Goal: Task Accomplishment & Management: Use online tool/utility

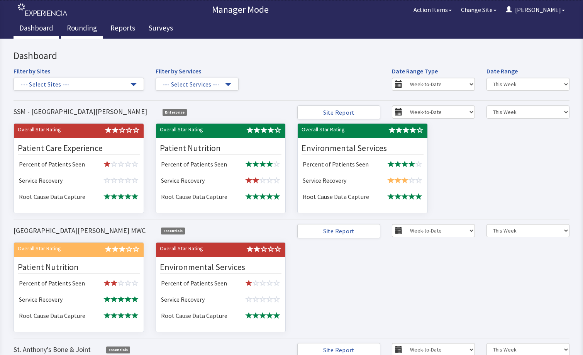
click at [86, 27] on link "Rounding" at bounding box center [82, 28] width 42 height 19
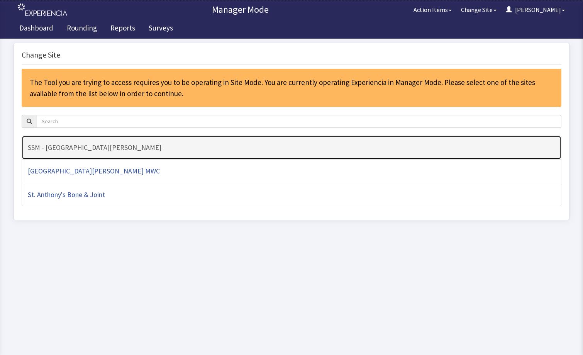
click at [232, 147] on h4 "SSM - [GEOGRAPHIC_DATA][PERSON_NAME]" at bounding box center [292, 148] width 528 height 8
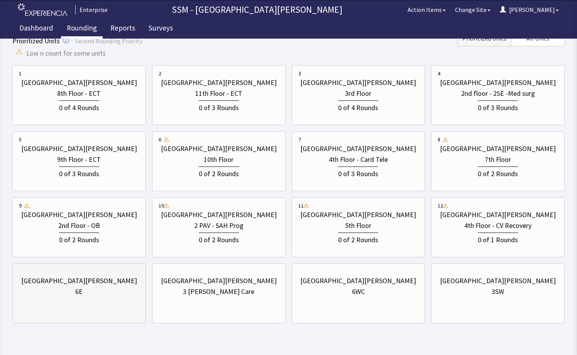
scroll to position [118, 0]
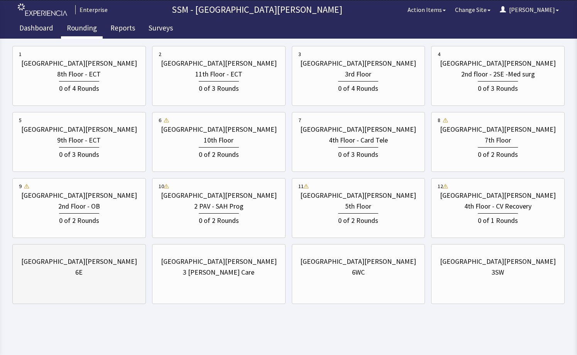
click at [97, 260] on div "[GEOGRAPHIC_DATA][PERSON_NAME]" at bounding box center [79, 261] width 116 height 11
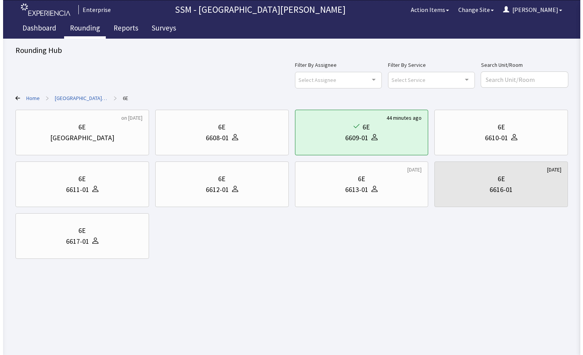
scroll to position [0, 0]
click at [493, 122] on div "6E" at bounding box center [504, 127] width 122 height 11
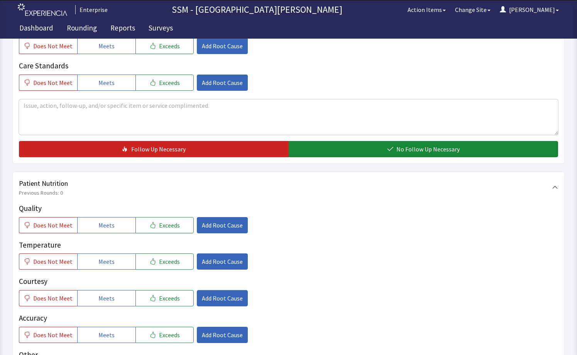
scroll to position [425, 0]
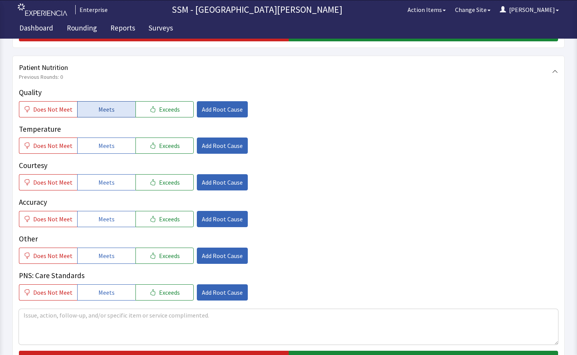
click at [103, 106] on span "Meets" at bounding box center [106, 109] width 16 height 9
click at [109, 146] on span "Meets" at bounding box center [106, 145] width 16 height 9
click at [104, 174] on div "Courtesy Does Not Meet Meets Exceeds Add Root Cause" at bounding box center [289, 175] width 540 height 31
click at [105, 180] on span "Meets" at bounding box center [106, 182] width 16 height 9
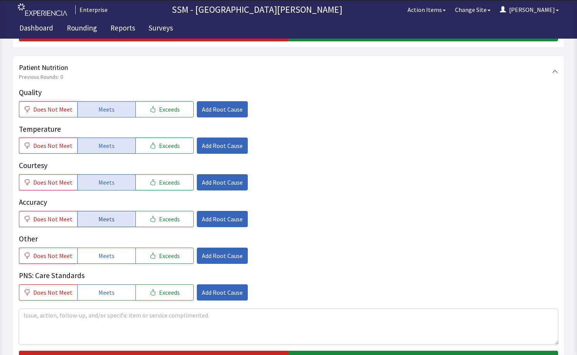
click at [105, 217] on span "Meets" at bounding box center [106, 218] width 16 height 9
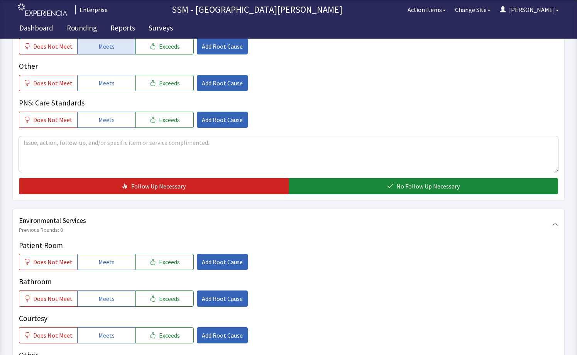
scroll to position [657, 0]
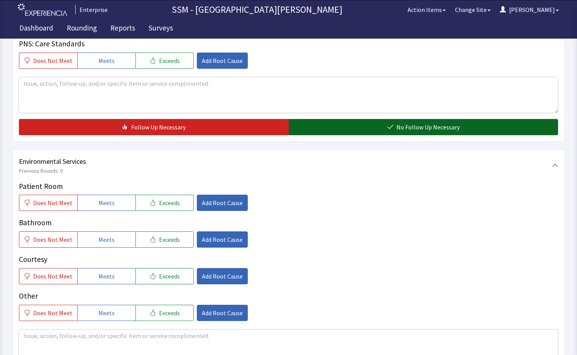
click at [349, 132] on button "No Follow Up Necessary" at bounding box center [424, 127] width 270 height 16
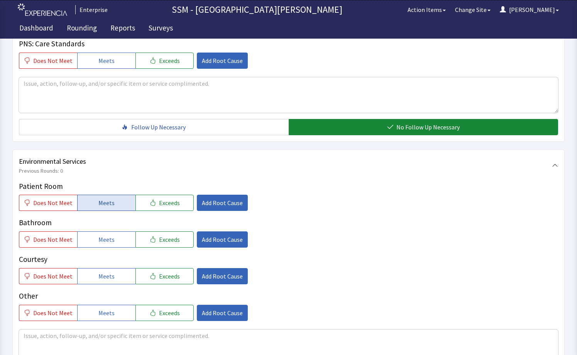
click at [115, 205] on button "Meets" at bounding box center [106, 203] width 58 height 16
click at [97, 234] on button "Meets" at bounding box center [106, 239] width 58 height 16
click at [105, 272] on span "Meets" at bounding box center [106, 276] width 16 height 9
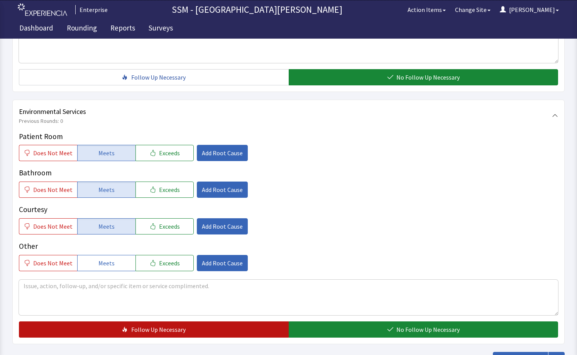
scroll to position [771, 0]
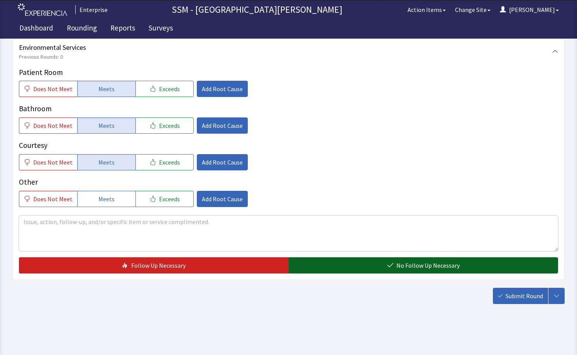
click at [374, 267] on button "No Follow Up Necessary" at bounding box center [424, 265] width 270 height 16
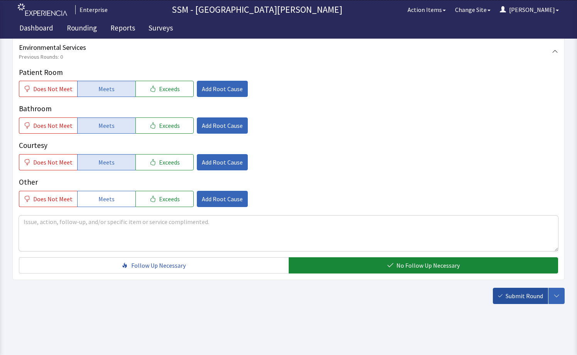
click at [522, 297] on span "Submit Round" at bounding box center [524, 295] width 37 height 9
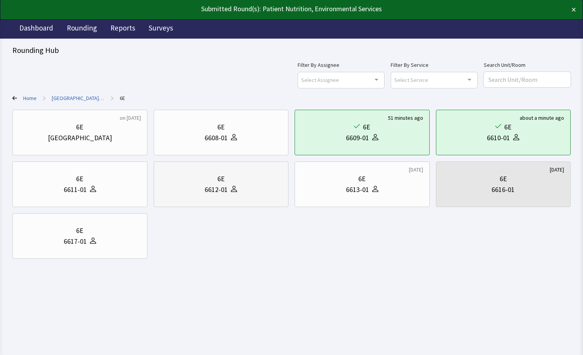
click at [255, 193] on div "6612-01" at bounding box center [221, 189] width 122 height 11
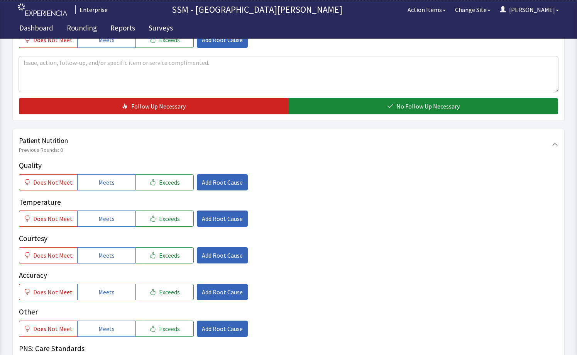
scroll to position [348, 0]
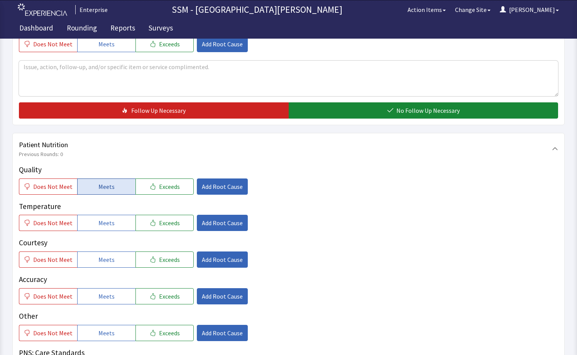
click at [105, 182] on span "Meets" at bounding box center [106, 186] width 16 height 9
click at [95, 222] on button "Meets" at bounding box center [106, 223] width 58 height 16
click at [103, 255] on span "Meets" at bounding box center [106, 259] width 16 height 9
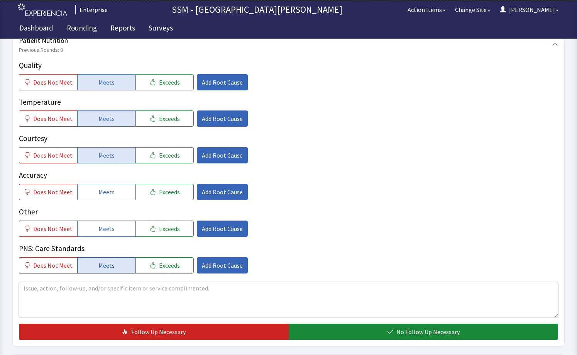
scroll to position [464, 0]
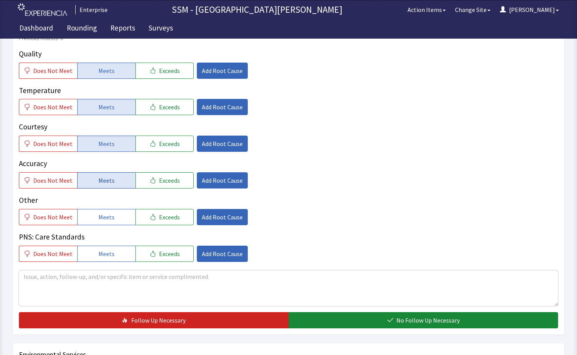
click at [108, 185] on button "Meets" at bounding box center [106, 180] width 58 height 16
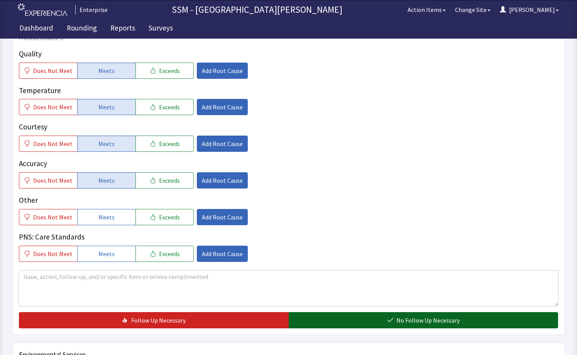
click at [358, 318] on button "No Follow Up Necessary" at bounding box center [424, 320] width 270 height 16
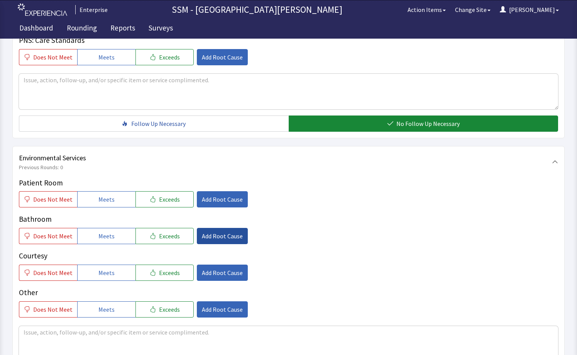
scroll to position [771, 0]
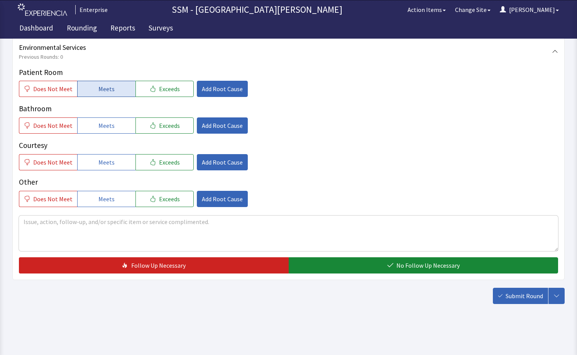
click at [99, 93] on span "Meets" at bounding box center [106, 88] width 16 height 9
click at [103, 124] on span "Meets" at bounding box center [106, 125] width 16 height 9
click at [111, 158] on span "Meets" at bounding box center [106, 162] width 16 height 9
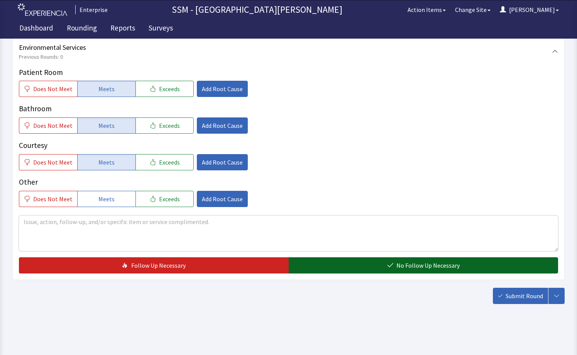
click at [424, 267] on span "No Follow Up Necessary" at bounding box center [428, 265] width 63 height 9
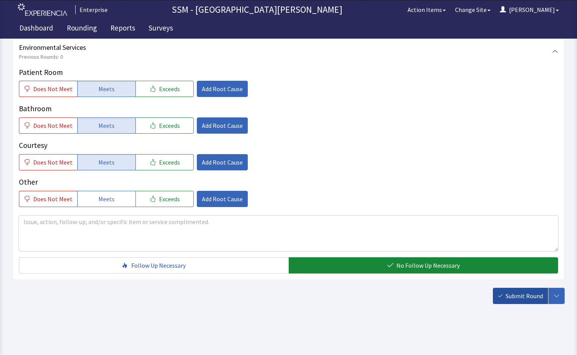
click at [511, 296] on span "Submit Round" at bounding box center [524, 295] width 37 height 9
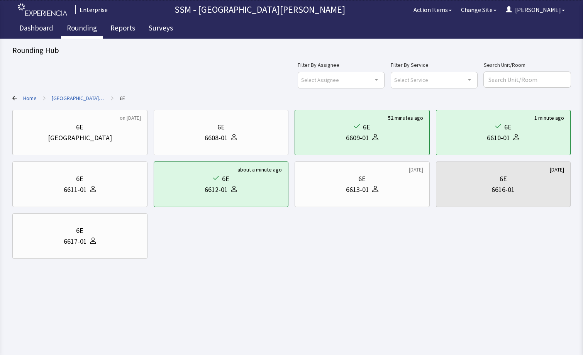
click at [92, 27] on link "Rounding" at bounding box center [82, 28] width 42 height 19
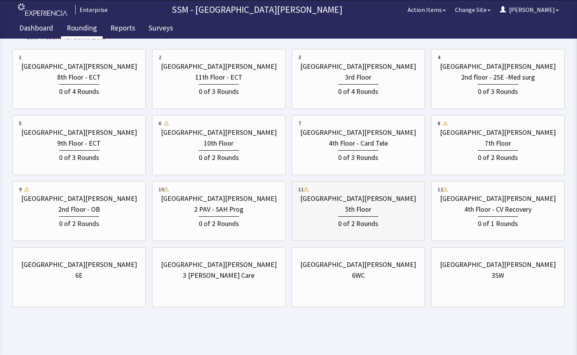
scroll to position [118, 0]
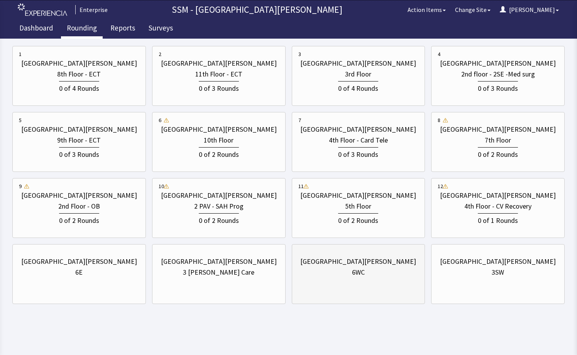
click at [386, 285] on div "[GEOGRAPHIC_DATA][PERSON_NAME] 6WC" at bounding box center [359, 266] width 121 height 37
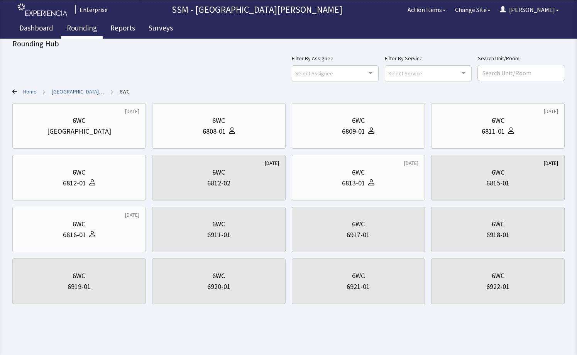
scroll to position [0, 0]
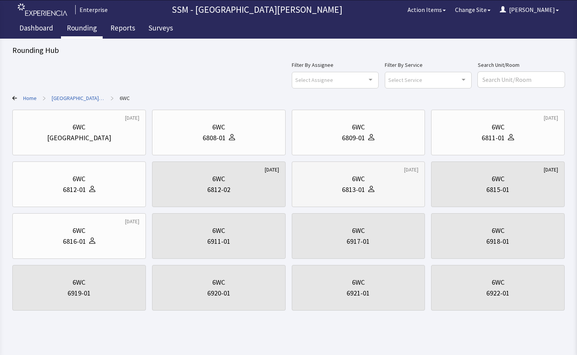
click at [380, 187] on div "6813-01" at bounding box center [359, 189] width 121 height 11
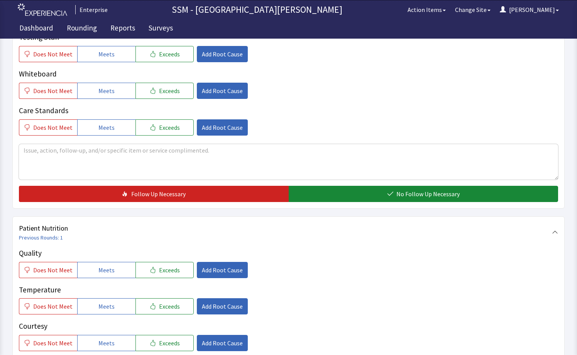
scroll to position [348, 0]
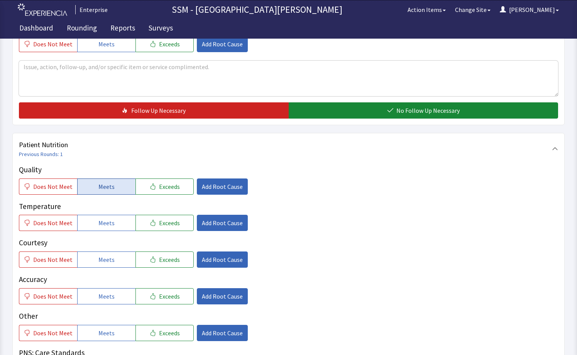
click at [103, 182] on span "Meets" at bounding box center [106, 186] width 16 height 9
click at [94, 228] on button "Meets" at bounding box center [106, 223] width 58 height 16
click at [106, 260] on span "Meets" at bounding box center [106, 259] width 16 height 9
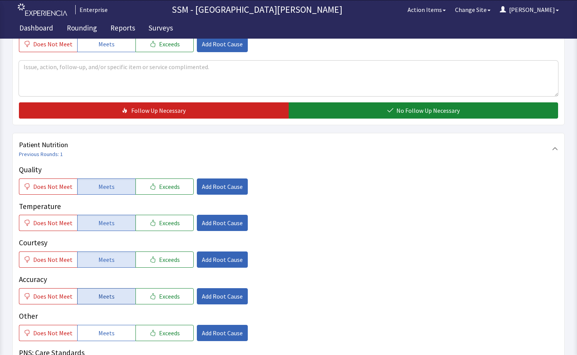
click at [100, 297] on span "Meets" at bounding box center [106, 296] width 16 height 9
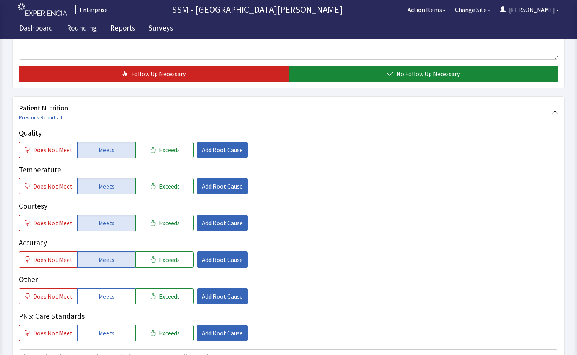
scroll to position [541, 0]
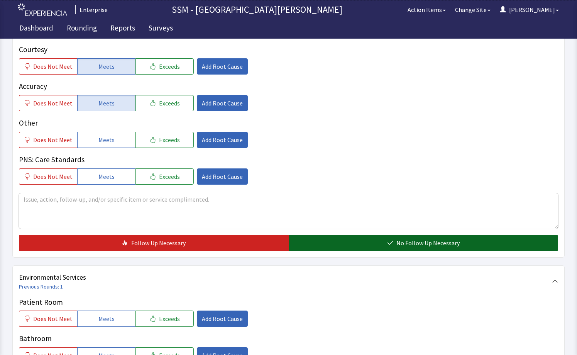
click at [351, 240] on button "No Follow Up Necessary" at bounding box center [424, 243] width 270 height 16
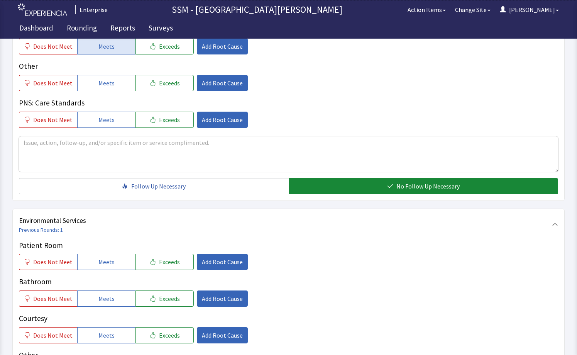
scroll to position [657, 0]
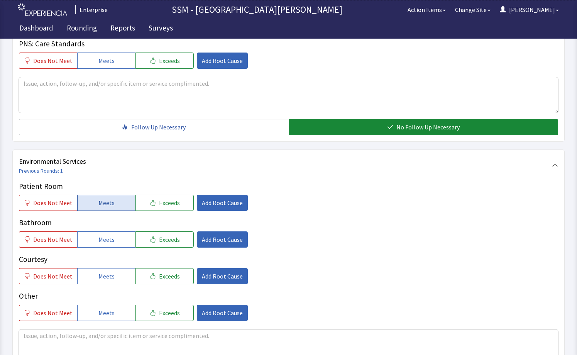
click at [94, 206] on button "Meets" at bounding box center [106, 203] width 58 height 16
click at [98, 242] on span "Meets" at bounding box center [106, 239] width 16 height 9
click at [104, 277] on span "Meets" at bounding box center [106, 276] width 16 height 9
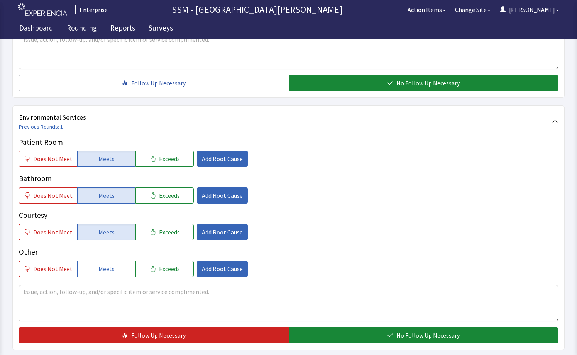
scroll to position [771, 0]
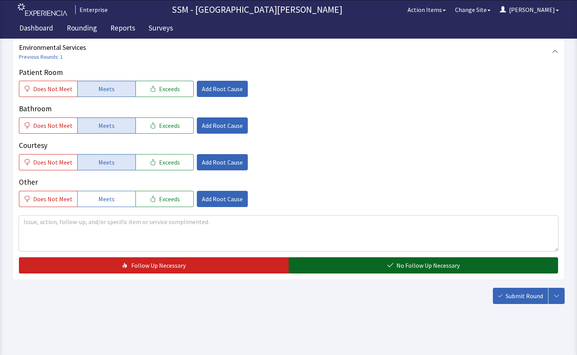
click at [438, 263] on span "No Follow Up Necessary" at bounding box center [428, 265] width 63 height 9
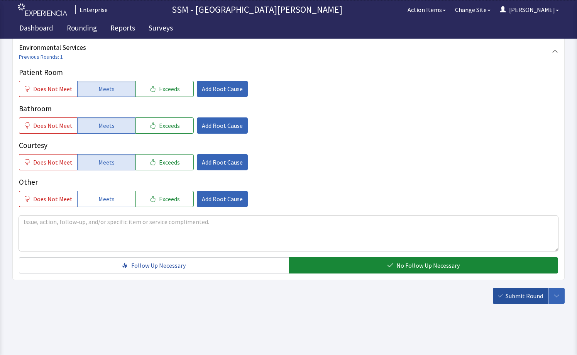
click at [525, 302] on button "Submit Round" at bounding box center [520, 296] width 55 height 16
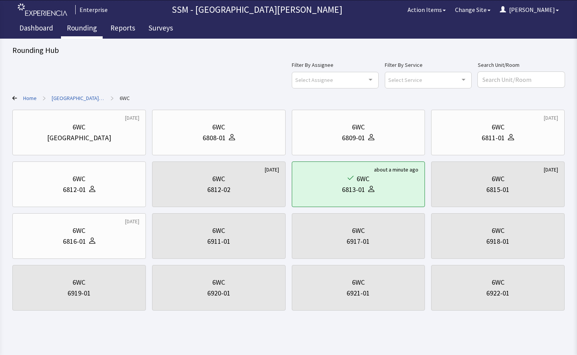
click at [71, 25] on link "Rounding" at bounding box center [82, 28] width 42 height 19
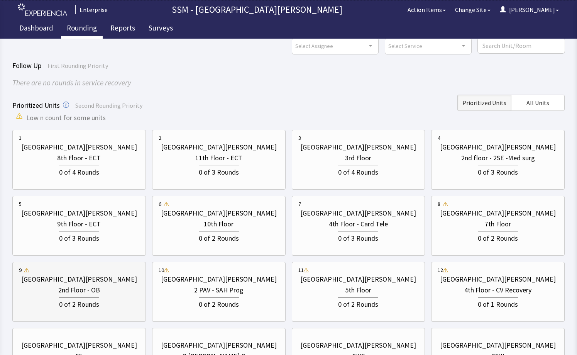
scroll to position [118, 0]
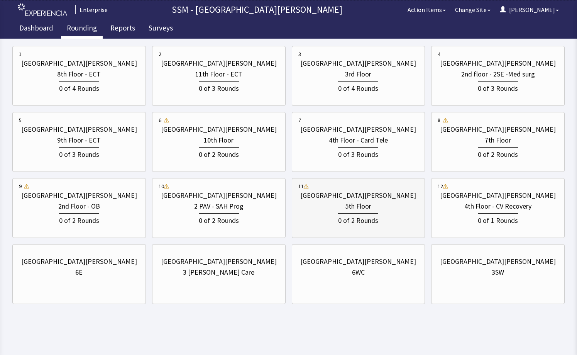
click at [364, 206] on div "5th Floor" at bounding box center [358, 206] width 26 height 11
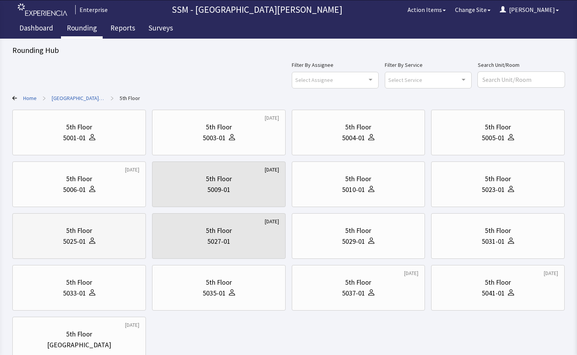
click at [116, 249] on div "5th Floor 5025-01" at bounding box center [79, 235] width 121 height 37
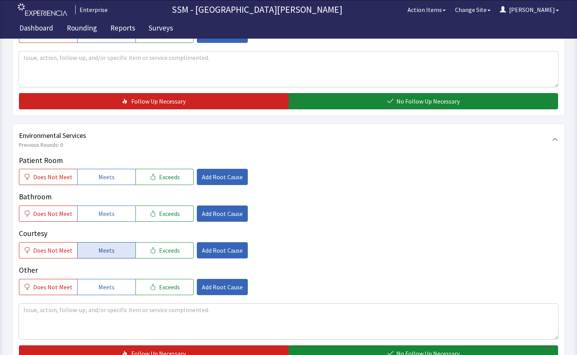
scroll to position [771, 0]
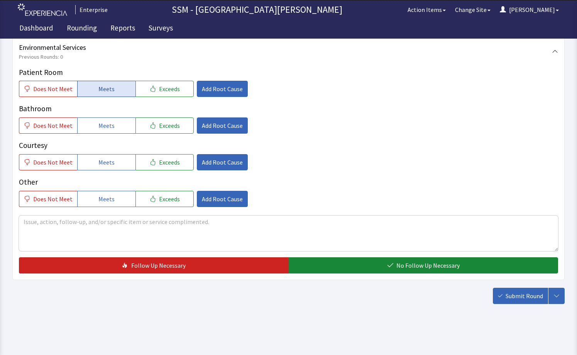
click at [93, 85] on button "Meets" at bounding box center [106, 89] width 58 height 16
click at [105, 126] on span "Meets" at bounding box center [106, 125] width 16 height 9
click at [107, 155] on button "Meets" at bounding box center [106, 162] width 58 height 16
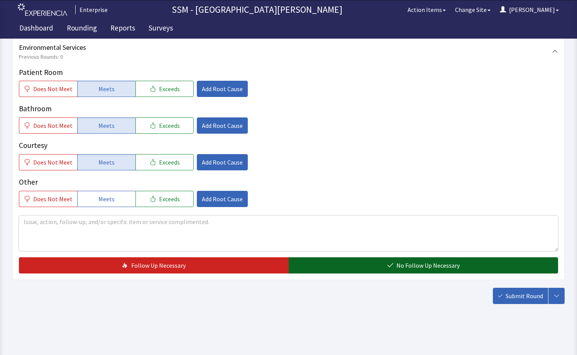
click at [430, 265] on span "No Follow Up Necessary" at bounding box center [428, 265] width 63 height 9
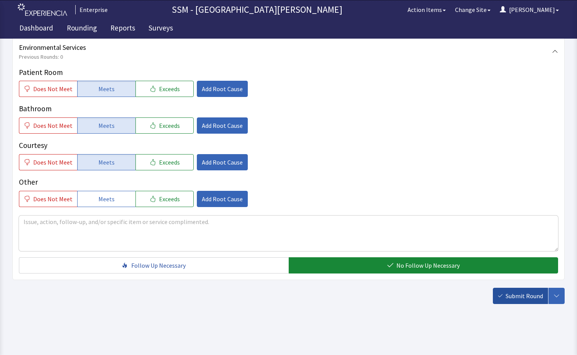
click at [518, 298] on span "Submit Round" at bounding box center [524, 295] width 37 height 9
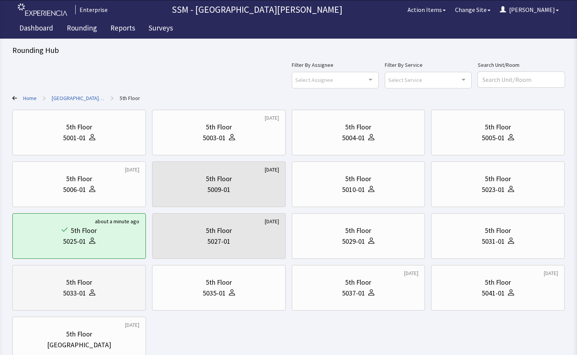
click at [98, 278] on div "5th Floor" at bounding box center [79, 282] width 121 height 11
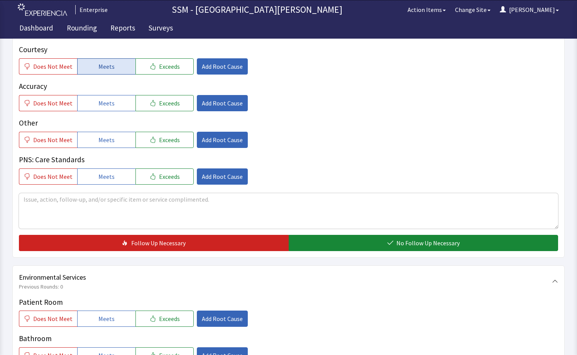
scroll to position [348, 0]
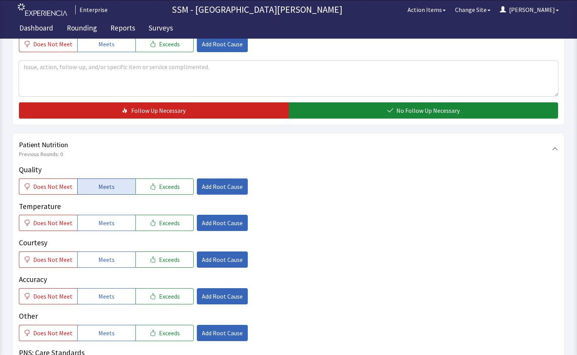
click at [117, 191] on button "Meets" at bounding box center [106, 186] width 58 height 16
click at [108, 259] on span "Meets" at bounding box center [106, 259] width 16 height 9
click at [104, 224] on span "Meets" at bounding box center [106, 222] width 16 height 9
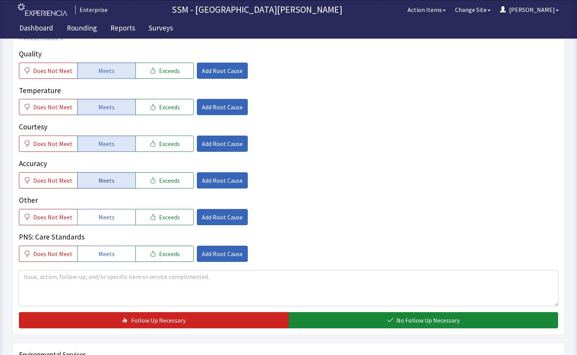
click at [94, 186] on button "Meets" at bounding box center [106, 180] width 58 height 16
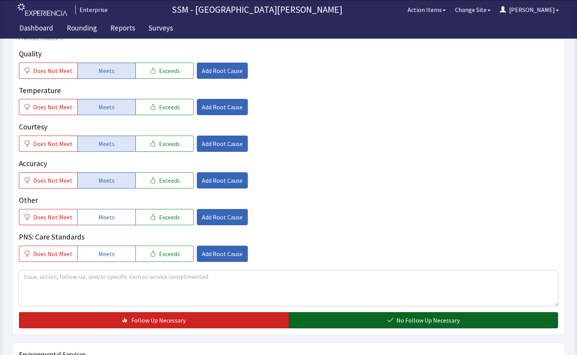
click at [373, 323] on button "No Follow Up Necessary" at bounding box center [424, 320] width 270 height 16
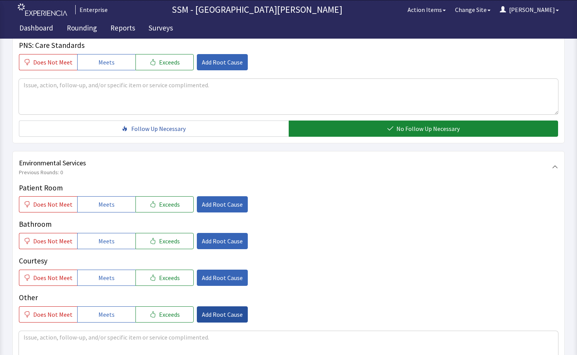
scroll to position [695, 0]
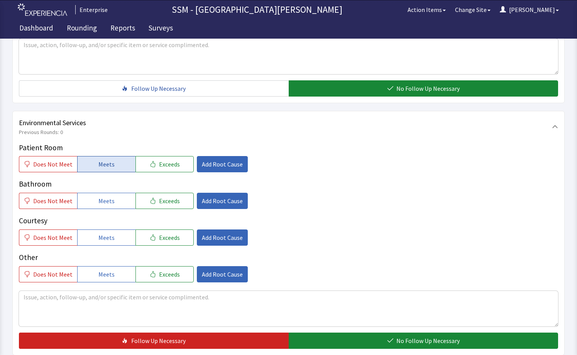
click at [94, 161] on button "Meets" at bounding box center [106, 164] width 58 height 16
click at [106, 205] on span "Meets" at bounding box center [106, 200] width 16 height 9
click at [105, 239] on span "Meets" at bounding box center [106, 237] width 16 height 9
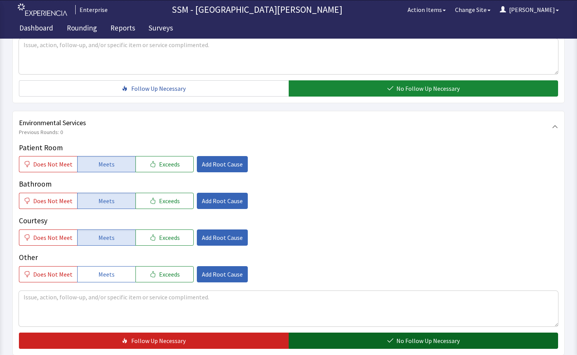
click at [435, 338] on span "No Follow Up Necessary" at bounding box center [428, 340] width 63 height 9
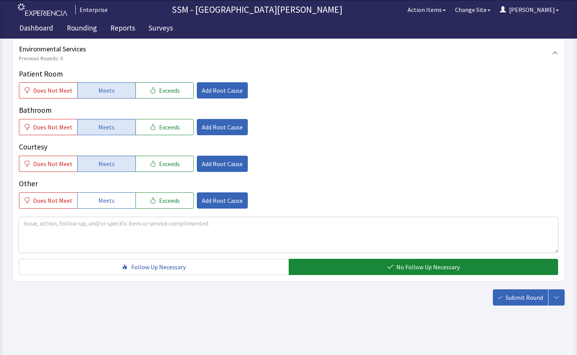
scroll to position [771, 0]
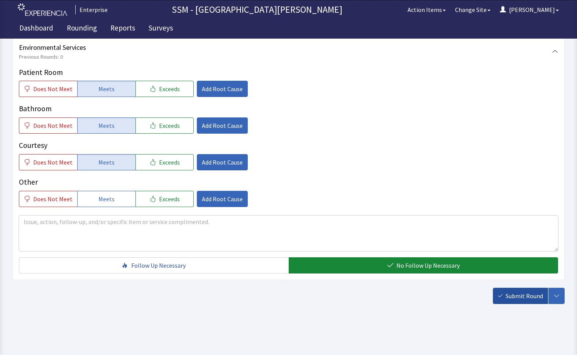
click at [518, 295] on span "Submit Round" at bounding box center [524, 295] width 37 height 9
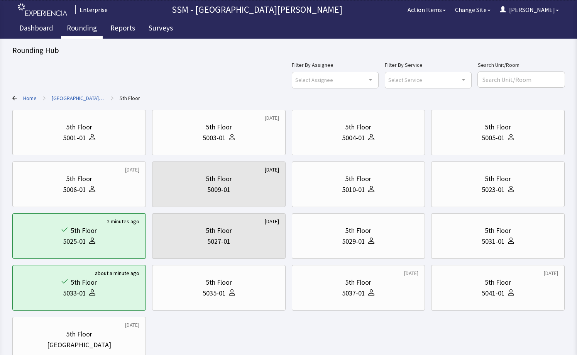
click at [83, 29] on link "Rounding" at bounding box center [82, 28] width 42 height 19
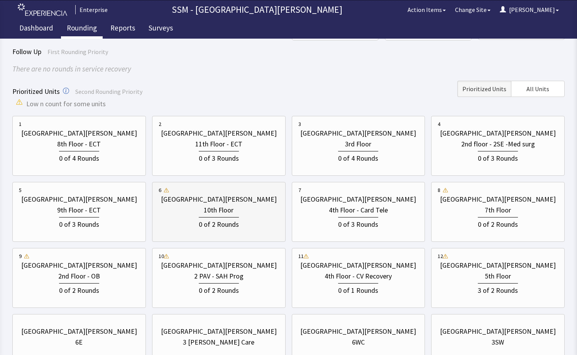
scroll to position [116, 0]
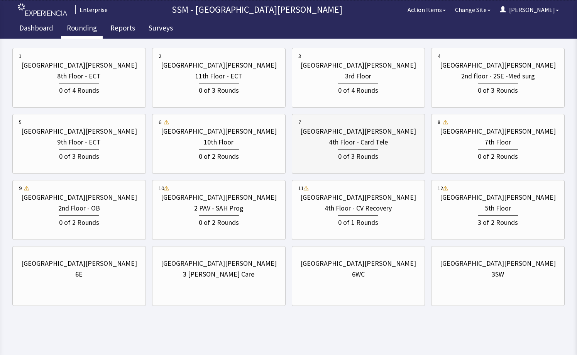
click at [344, 159] on div "0 of 3 Rounds" at bounding box center [358, 155] width 40 height 13
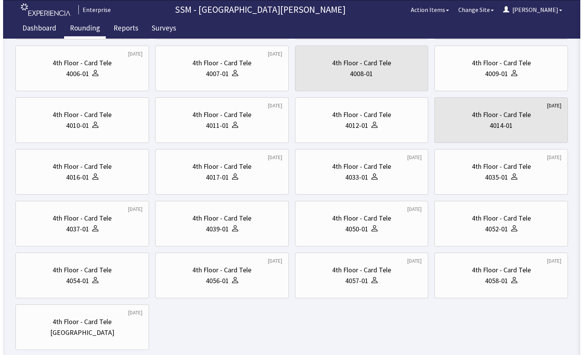
scroll to position [0, 0]
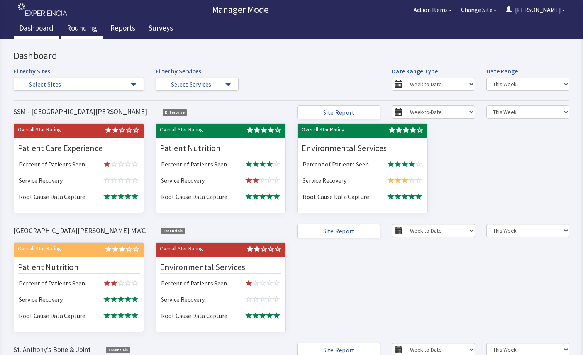
click at [72, 27] on link "Rounding" at bounding box center [82, 28] width 42 height 19
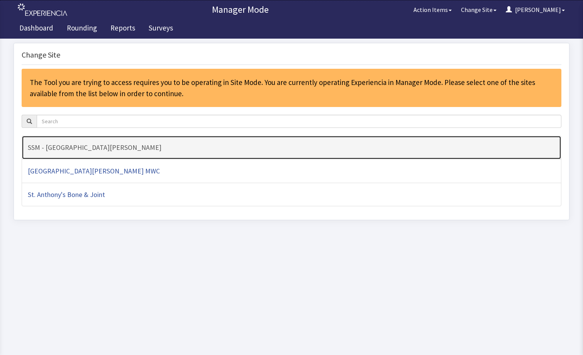
click at [99, 144] on h4 "SSM - [GEOGRAPHIC_DATA][PERSON_NAME]" at bounding box center [292, 148] width 528 height 8
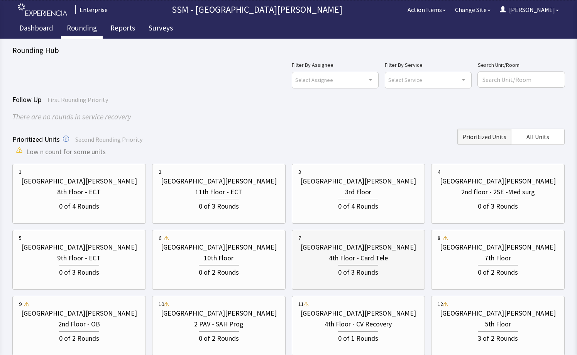
click at [353, 263] on div "0 of 3 Rounds" at bounding box center [359, 270] width 121 height 14
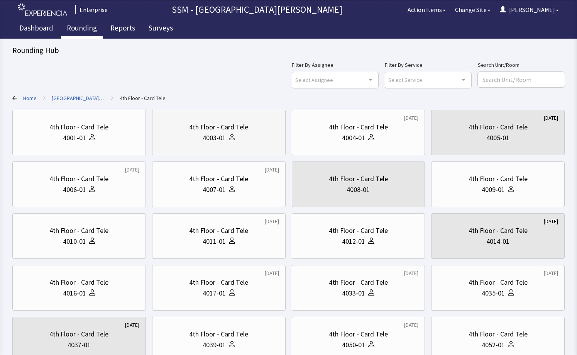
click at [214, 139] on div "4003-01" at bounding box center [214, 137] width 23 height 11
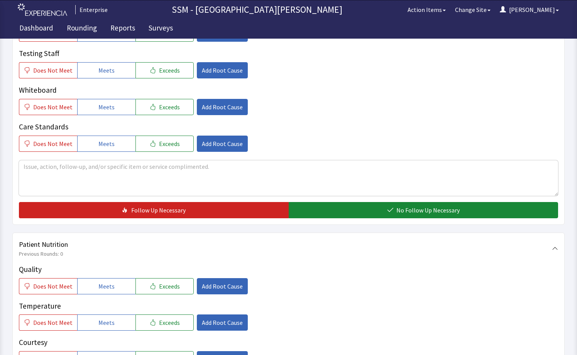
scroll to position [348, 0]
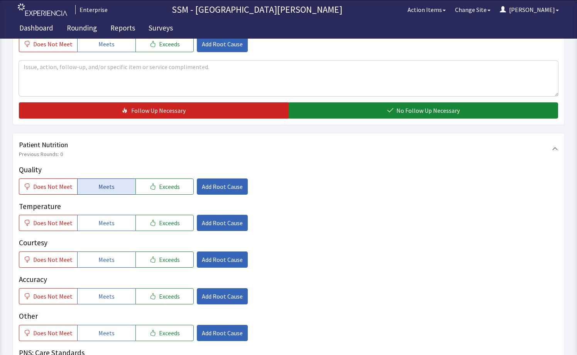
click at [104, 187] on span "Meets" at bounding box center [106, 186] width 16 height 9
click at [102, 226] on span "Meets" at bounding box center [106, 222] width 16 height 9
click at [104, 259] on span "Meets" at bounding box center [106, 259] width 16 height 9
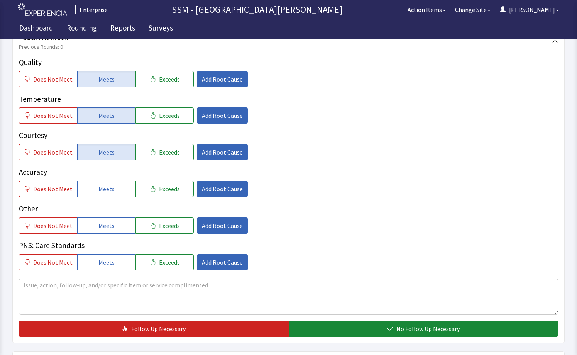
scroll to position [464, 0]
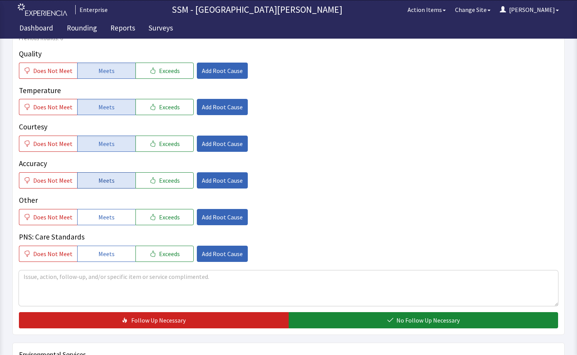
click at [98, 183] on span "Meets" at bounding box center [106, 180] width 16 height 9
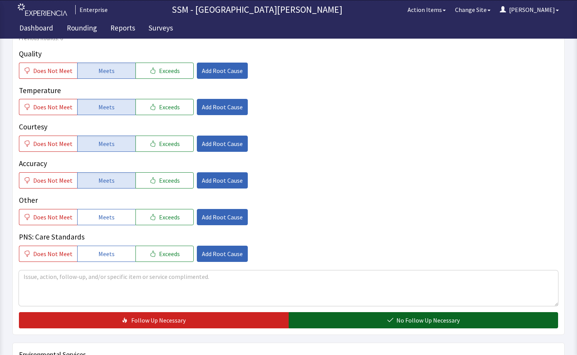
click at [347, 319] on button "No Follow Up Necessary" at bounding box center [424, 320] width 270 height 16
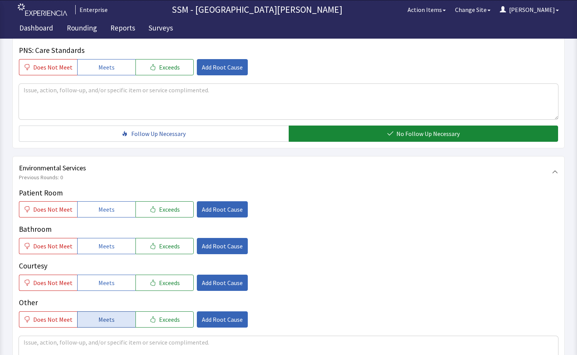
scroll to position [695, 0]
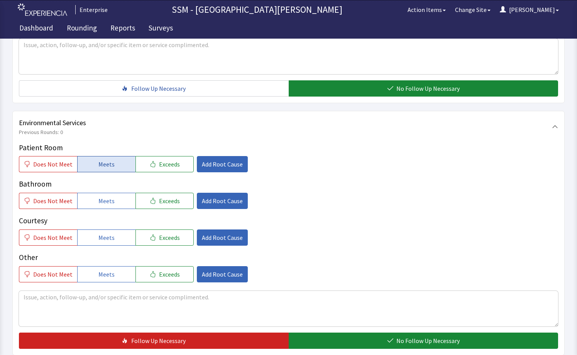
click at [94, 166] on button "Meets" at bounding box center [106, 164] width 58 height 16
click at [95, 205] on button "Meets" at bounding box center [106, 201] width 58 height 16
click at [110, 234] on span "Meets" at bounding box center [106, 237] width 16 height 9
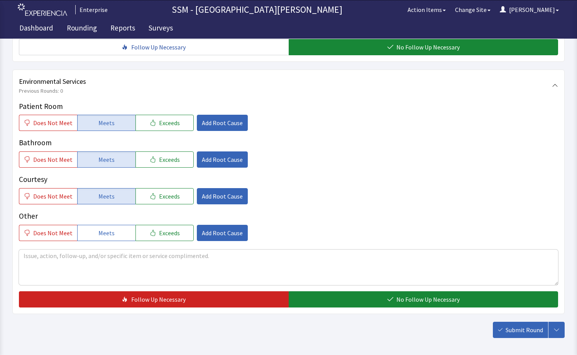
scroll to position [771, 0]
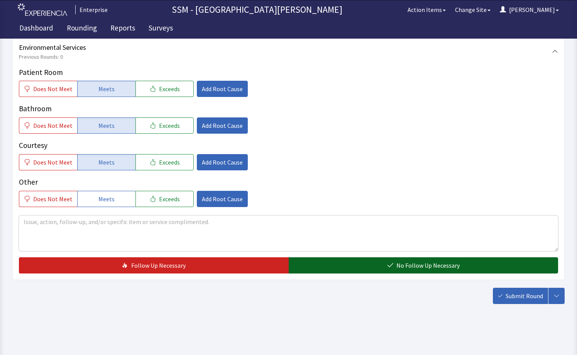
click at [350, 259] on button "No Follow Up Necessary" at bounding box center [424, 265] width 270 height 16
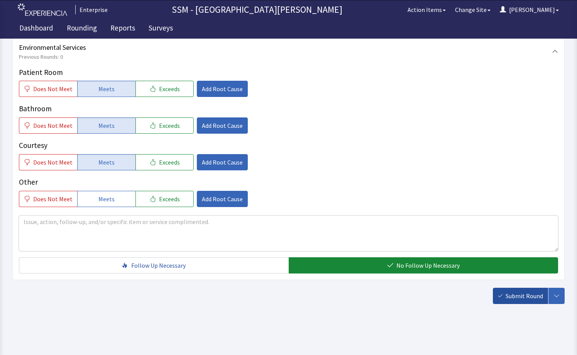
click at [517, 299] on span "Submit Round" at bounding box center [524, 295] width 37 height 9
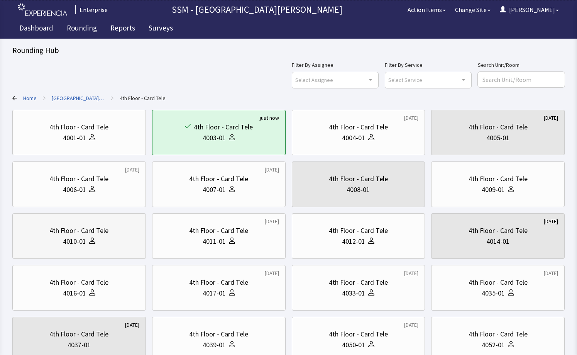
click at [71, 234] on div "4th Floor - Card Tele" at bounding box center [78, 230] width 59 height 11
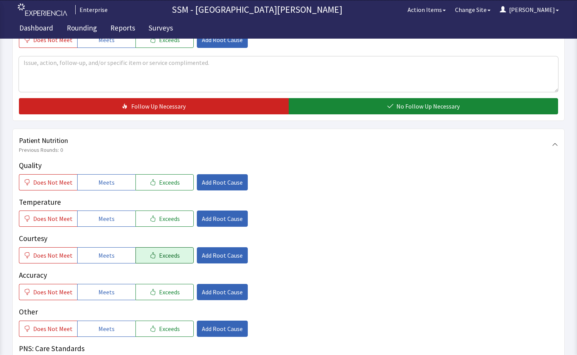
scroll to position [348, 0]
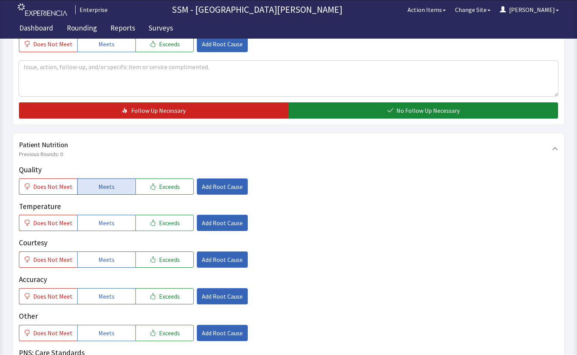
click at [110, 189] on span "Meets" at bounding box center [106, 186] width 16 height 9
click at [112, 226] on button "Meets" at bounding box center [106, 223] width 58 height 16
click at [114, 273] on div "Quality Does Not Meet Meets Exceeds Add Root Cause Temperature Does Not Meet Me…" at bounding box center [289, 271] width 540 height 214
click at [114, 304] on button "Meets" at bounding box center [106, 296] width 58 height 16
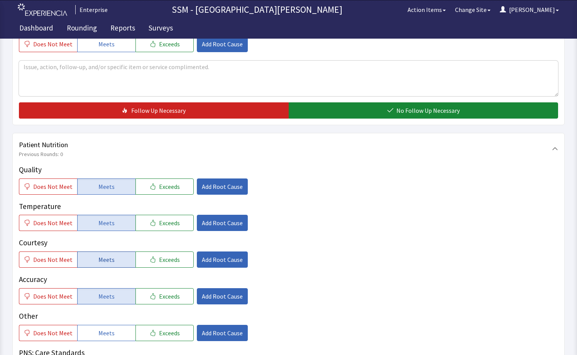
click at [107, 263] on span "Meets" at bounding box center [106, 259] width 16 height 9
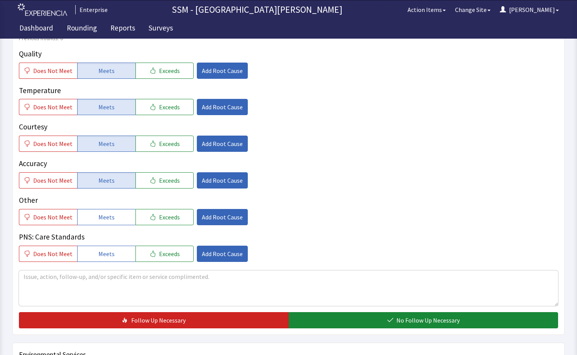
scroll to position [579, 0]
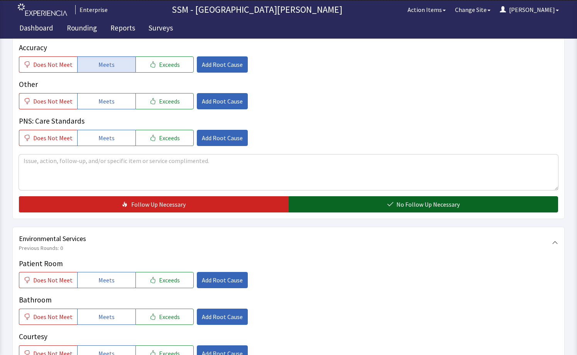
click at [314, 199] on button "No Follow Up Necessary" at bounding box center [424, 204] width 270 height 16
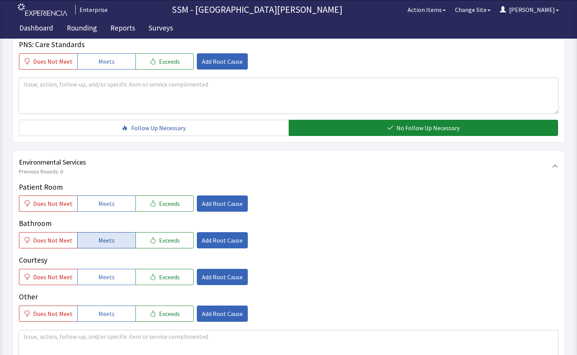
scroll to position [657, 0]
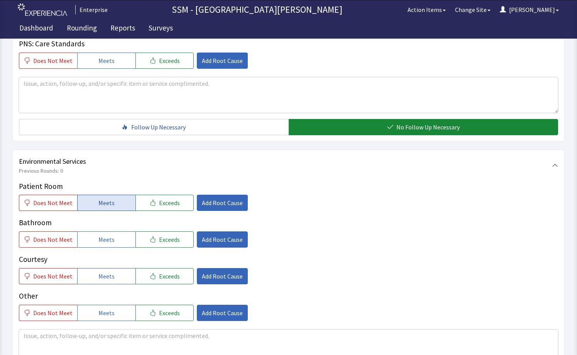
click at [104, 206] on span "Meets" at bounding box center [106, 202] width 16 height 9
click at [102, 236] on span "Meets" at bounding box center [106, 239] width 16 height 9
click at [102, 279] on span "Meets" at bounding box center [106, 276] width 16 height 9
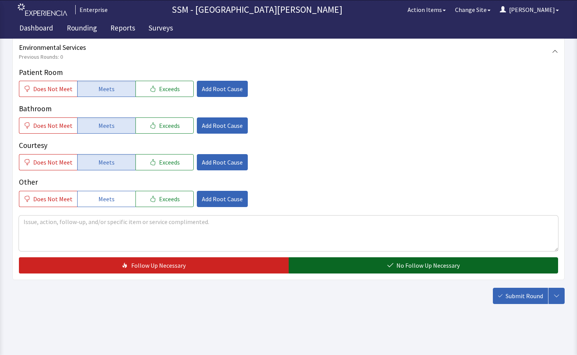
click at [372, 267] on button "No Follow Up Necessary" at bounding box center [424, 265] width 270 height 16
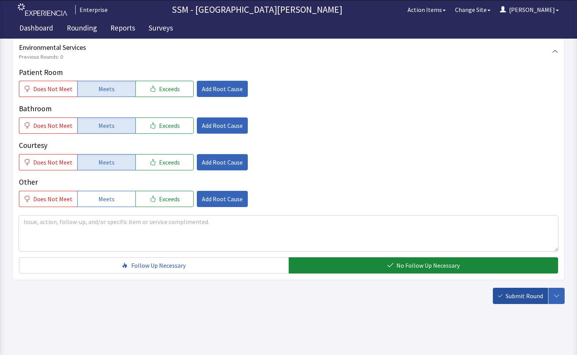
click at [514, 295] on span "Submit Round" at bounding box center [524, 295] width 37 height 9
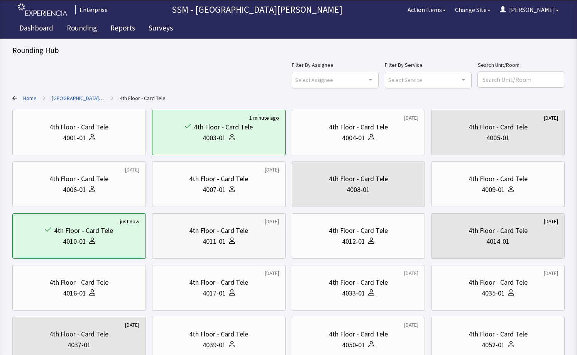
click at [256, 239] on div "4011-01" at bounding box center [219, 241] width 121 height 11
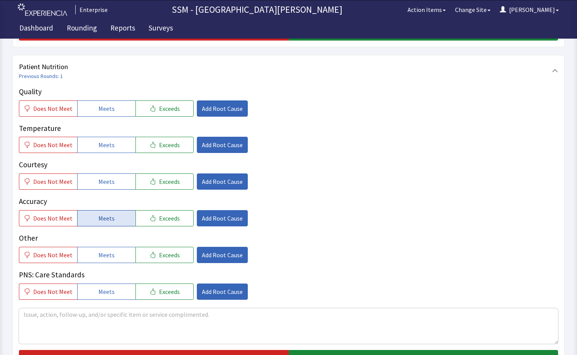
scroll to position [425, 0]
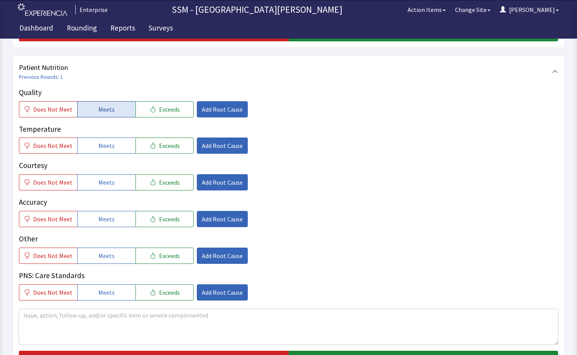
click at [114, 107] on button "Meets" at bounding box center [106, 109] width 58 height 16
click at [105, 139] on button "Meets" at bounding box center [106, 146] width 58 height 16
click at [108, 180] on span "Meets" at bounding box center [106, 182] width 16 height 9
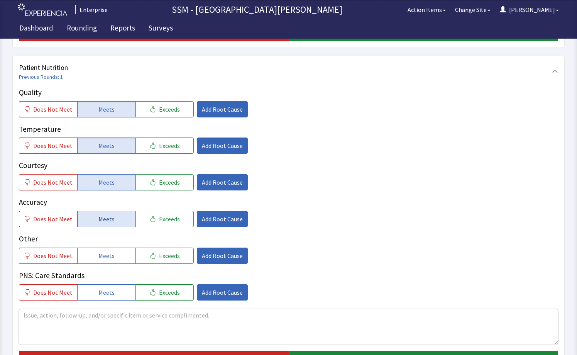
click at [109, 215] on span "Meets" at bounding box center [106, 218] width 16 height 9
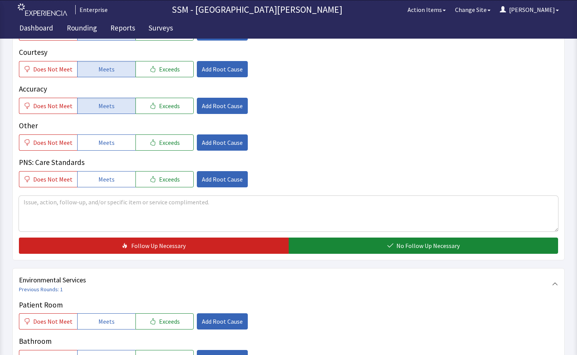
scroll to position [618, 0]
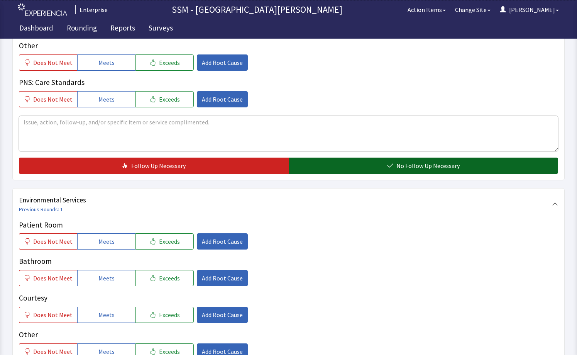
click at [345, 166] on button "No Follow Up Necessary" at bounding box center [424, 166] width 270 height 16
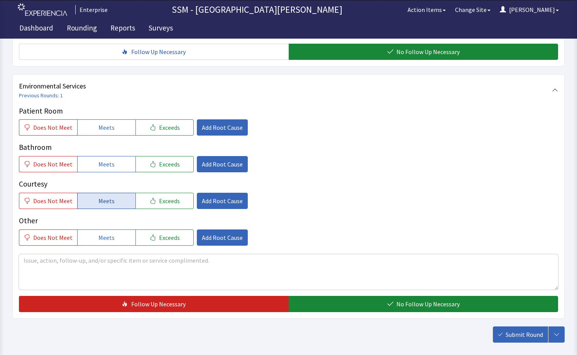
scroll to position [734, 0]
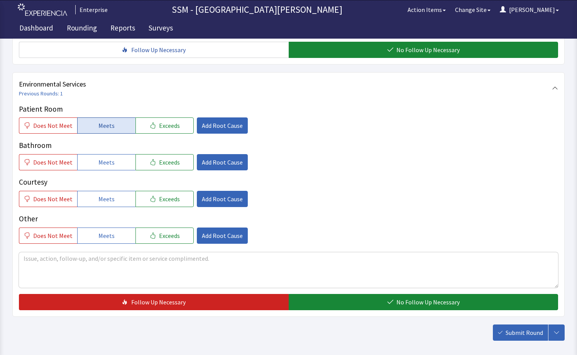
click at [92, 130] on button "Meets" at bounding box center [106, 125] width 58 height 16
click at [95, 168] on button "Meets" at bounding box center [106, 162] width 58 height 16
click at [103, 195] on span "Meets" at bounding box center [106, 198] width 16 height 9
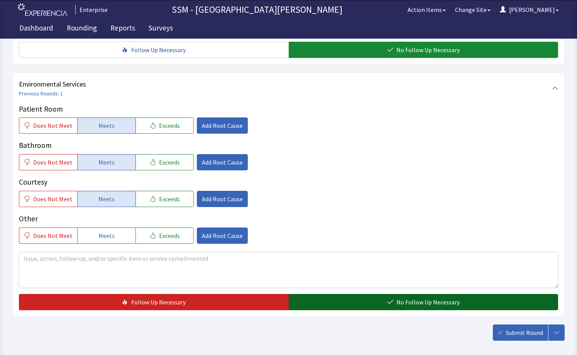
click at [362, 299] on button "No Follow Up Necessary" at bounding box center [424, 302] width 270 height 16
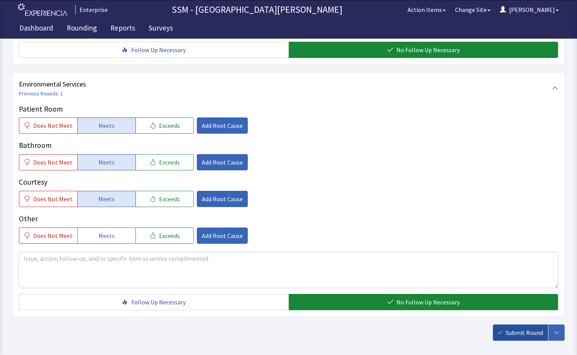
click at [516, 333] on span "Submit Round" at bounding box center [524, 332] width 37 height 9
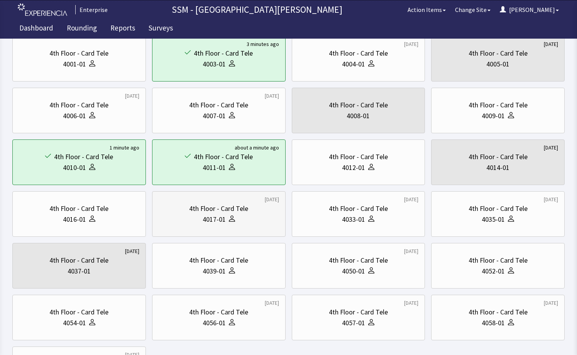
scroll to position [77, 0]
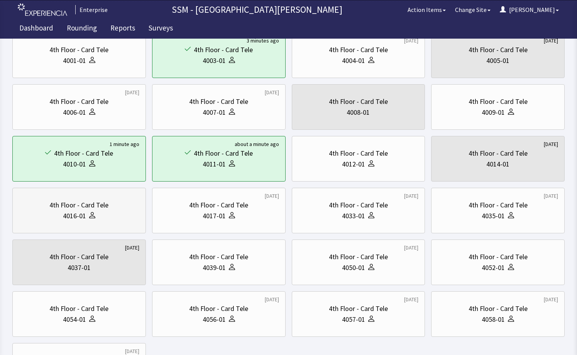
click at [105, 217] on div "4016-01" at bounding box center [79, 216] width 121 height 11
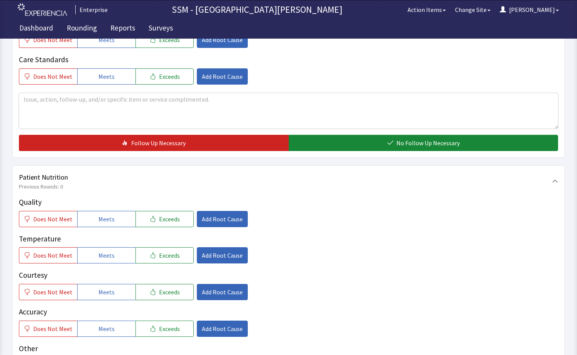
scroll to position [386, 0]
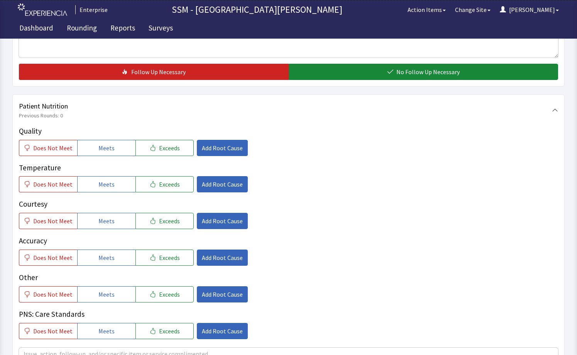
click at [96, 157] on div "Quality Does Not Meet Meets Exceeds Add Root Cause Temperature Does Not Meet Me…" at bounding box center [289, 233] width 540 height 214
click at [97, 153] on button "Meets" at bounding box center [106, 148] width 58 height 16
click at [102, 188] on span "Meets" at bounding box center [106, 184] width 16 height 9
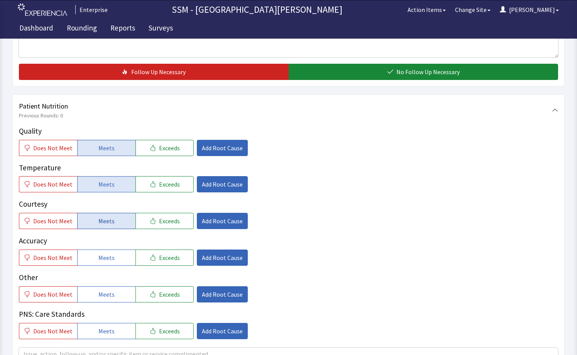
click at [103, 226] on button "Meets" at bounding box center [106, 221] width 58 height 16
click at [106, 259] on span "Meets" at bounding box center [106, 257] width 16 height 9
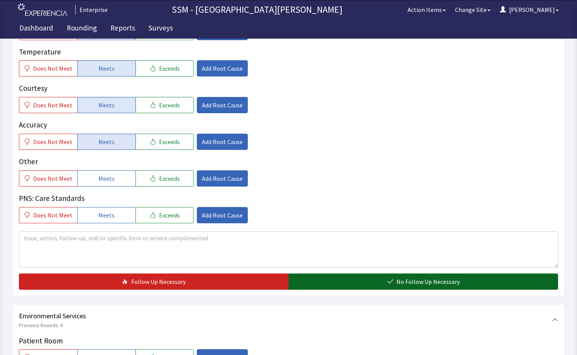
click at [386, 278] on button "No Follow Up Necessary" at bounding box center [424, 281] width 270 height 16
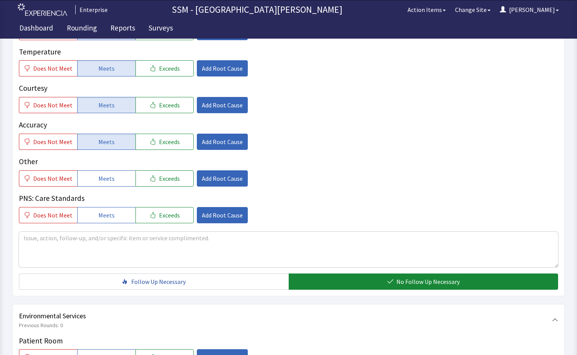
scroll to position [657, 0]
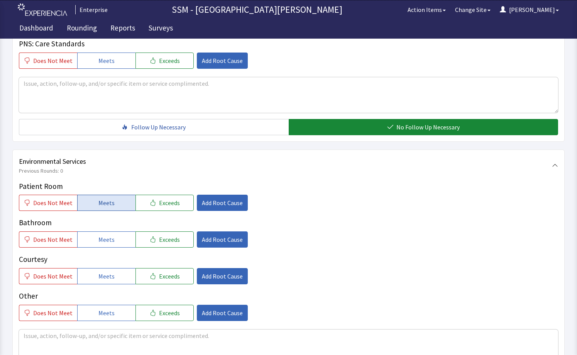
click at [101, 201] on span "Meets" at bounding box center [106, 202] width 16 height 9
drag, startPoint x: 105, startPoint y: 236, endPoint x: 109, endPoint y: 246, distance: 10.9
click at [105, 236] on span "Meets" at bounding box center [106, 239] width 16 height 9
click at [109, 280] on span "Meets" at bounding box center [106, 276] width 16 height 9
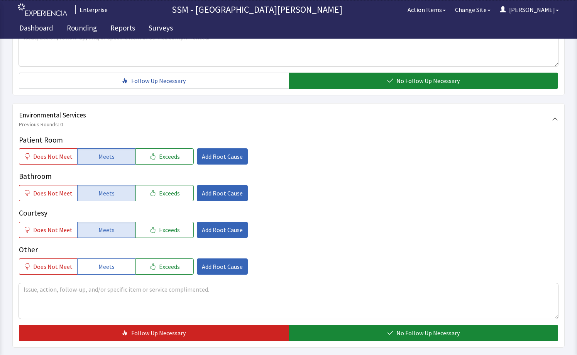
scroll to position [771, 0]
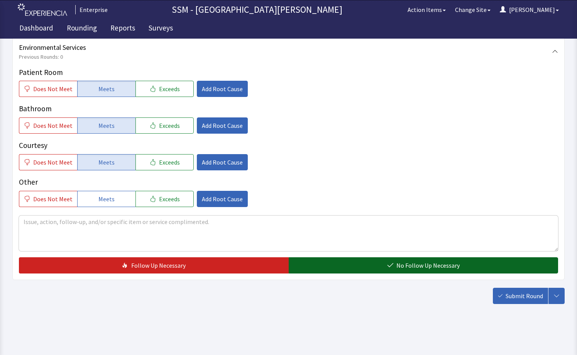
click at [344, 267] on button "No Follow Up Necessary" at bounding box center [424, 265] width 270 height 16
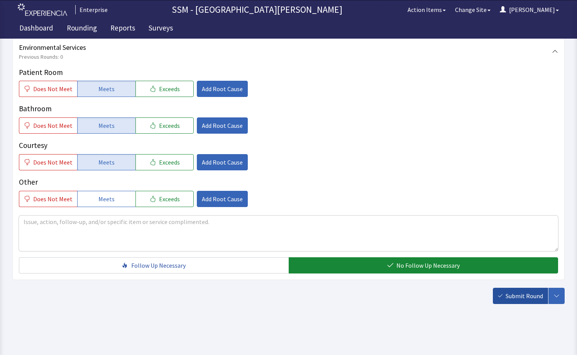
click at [525, 295] on span "Submit Round" at bounding box center [524, 295] width 37 height 9
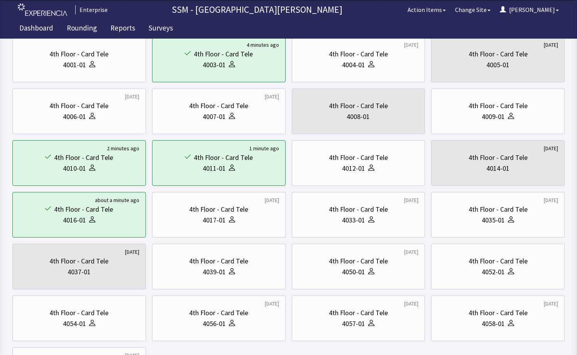
scroll to position [155, 0]
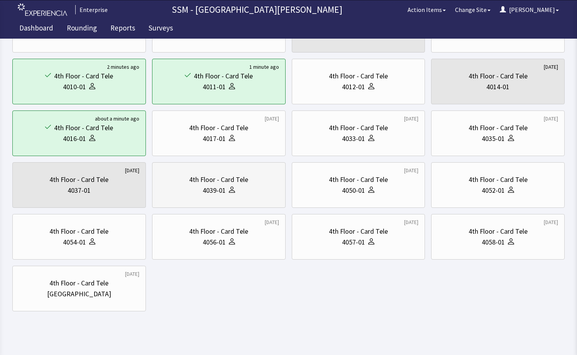
click at [238, 191] on div "4039-01" at bounding box center [219, 190] width 121 height 11
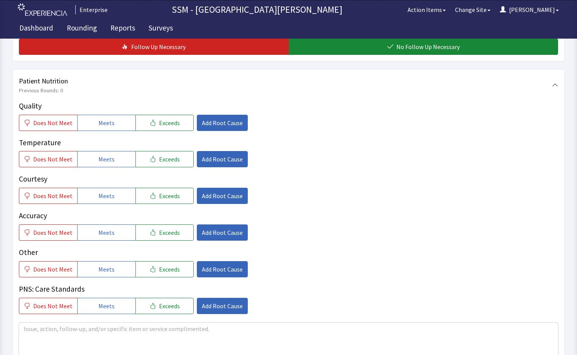
scroll to position [425, 0]
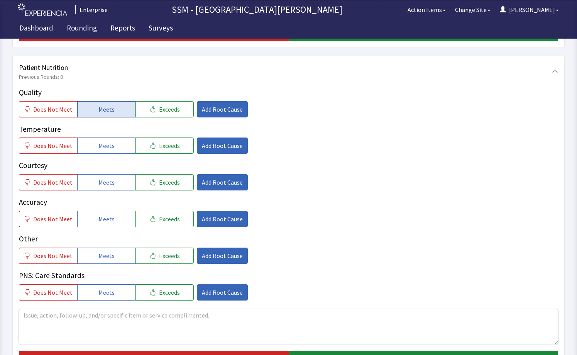
click at [94, 116] on button "Meets" at bounding box center [106, 109] width 58 height 16
click at [112, 143] on button "Meets" at bounding box center [106, 146] width 58 height 16
click at [112, 174] on button "Meets" at bounding box center [106, 182] width 58 height 16
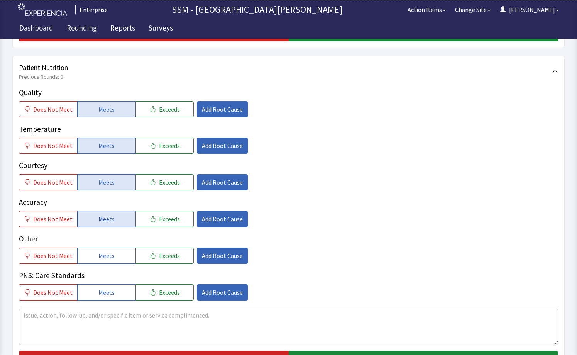
click at [116, 224] on button "Meets" at bounding box center [106, 219] width 58 height 16
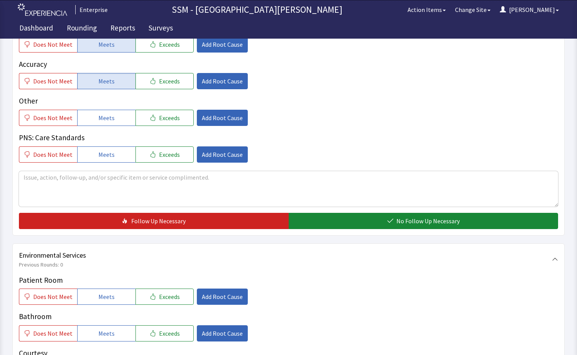
scroll to position [657, 0]
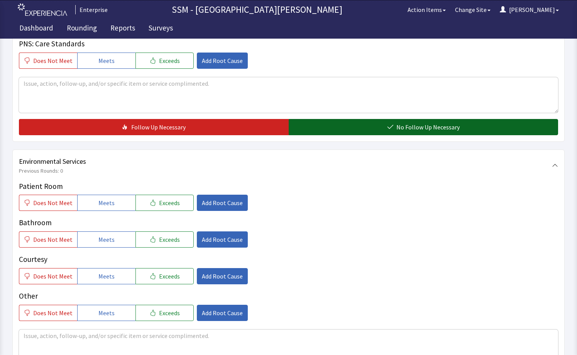
click at [341, 129] on button "No Follow Up Necessary" at bounding box center [424, 127] width 270 height 16
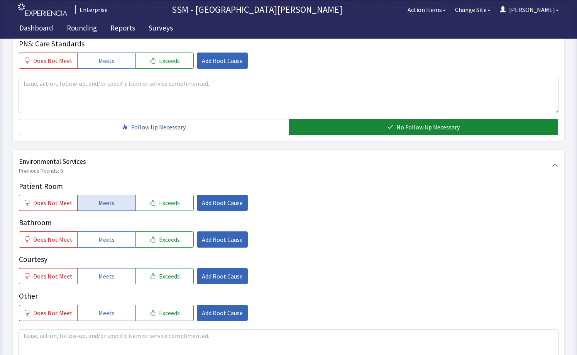
click at [121, 203] on button "Meets" at bounding box center [106, 203] width 58 height 16
click at [104, 238] on span "Meets" at bounding box center [106, 239] width 16 height 9
click at [101, 278] on span "Meets" at bounding box center [106, 276] width 16 height 9
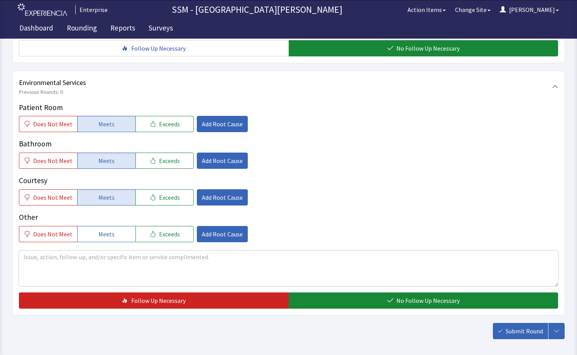
scroll to position [771, 0]
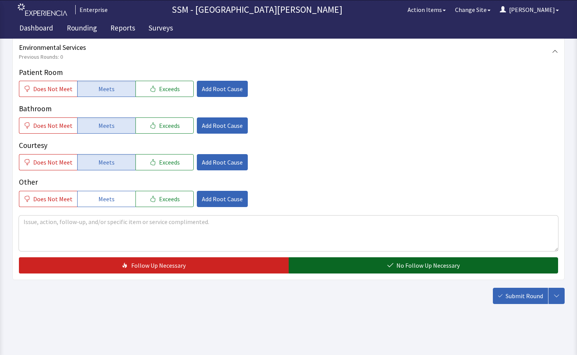
click at [455, 267] on span "No Follow Up Necessary" at bounding box center [428, 265] width 63 height 9
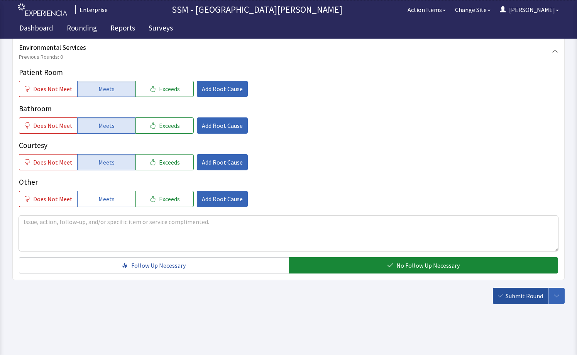
click at [531, 297] on span "Submit Round" at bounding box center [524, 295] width 37 height 9
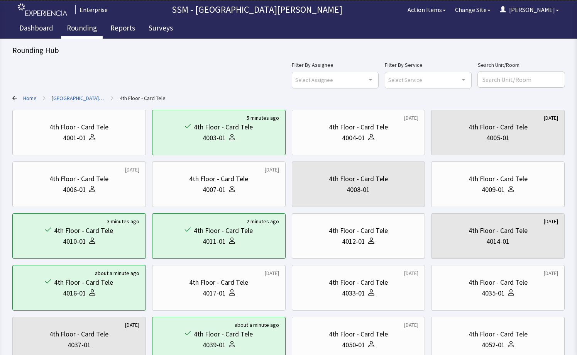
click at [74, 28] on link "Rounding" at bounding box center [82, 28] width 42 height 19
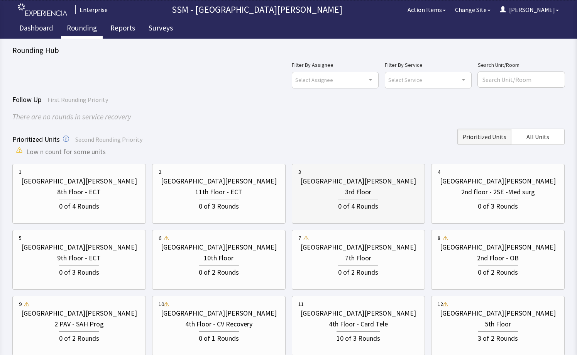
click at [336, 203] on div "0 of 4 Rounds" at bounding box center [359, 204] width 121 height 14
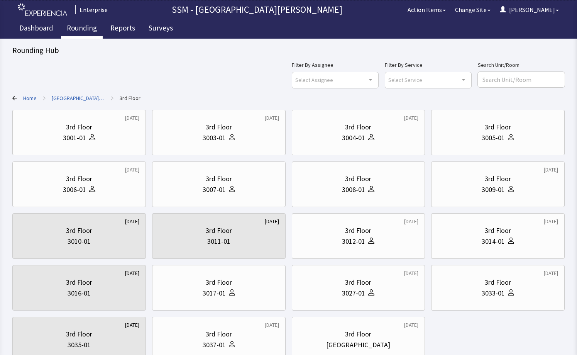
click at [518, 337] on div "2 months ago 3rd Floor 3001-01 3 days ago 3rd Floor 3003-01 1 day ago 3rd Floor…" at bounding box center [288, 236] width 553 height 253
click at [506, 327] on div "2 months ago 3rd Floor 3001-01 3 days ago 3rd Floor 3003-01 1 day ago 3rd Floor…" at bounding box center [288, 236] width 553 height 253
click at [251, 197] on div "3rd Floor 3007-01" at bounding box center [219, 184] width 121 height 37
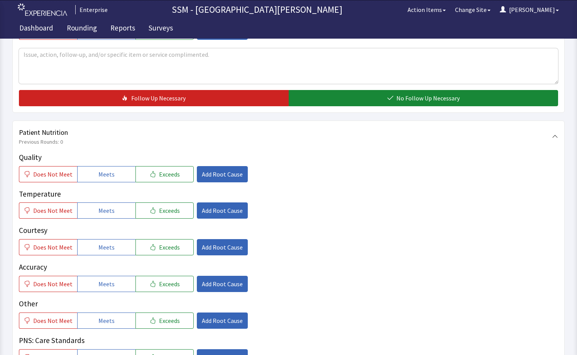
scroll to position [464, 0]
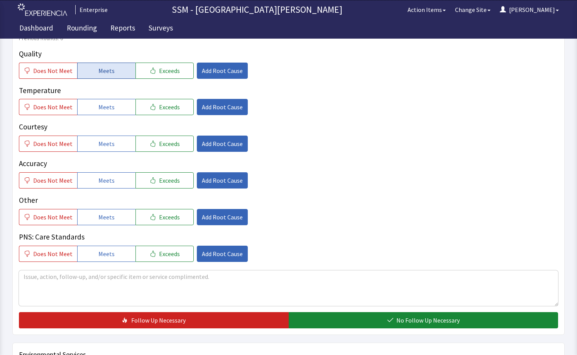
click at [98, 74] on span "Meets" at bounding box center [106, 70] width 16 height 9
click at [104, 102] on button "Meets" at bounding box center [106, 107] width 58 height 16
click at [95, 142] on button "Meets" at bounding box center [106, 144] width 58 height 16
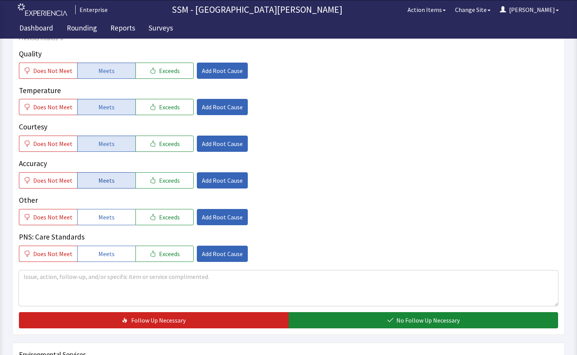
click at [110, 180] on span "Meets" at bounding box center [106, 180] width 16 height 9
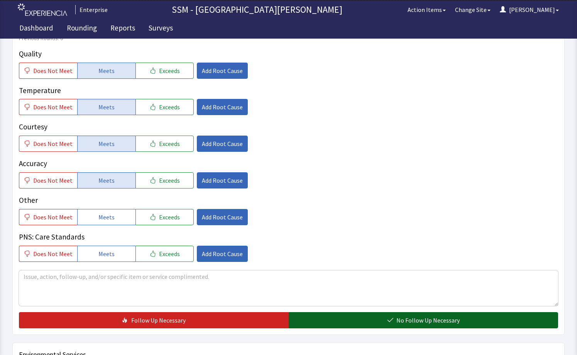
click at [450, 319] on span "No Follow Up Necessary" at bounding box center [428, 320] width 63 height 9
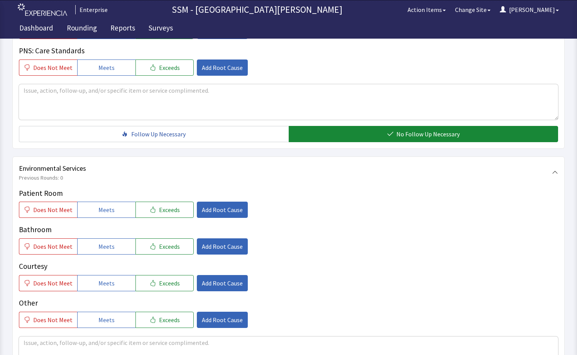
scroll to position [695, 0]
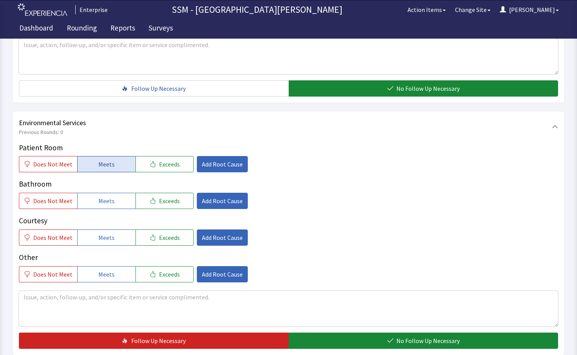
click at [91, 164] on button "Meets" at bounding box center [106, 164] width 58 height 16
click at [102, 193] on button "Meets" at bounding box center [106, 201] width 58 height 16
click at [112, 244] on button "Meets" at bounding box center [106, 237] width 58 height 16
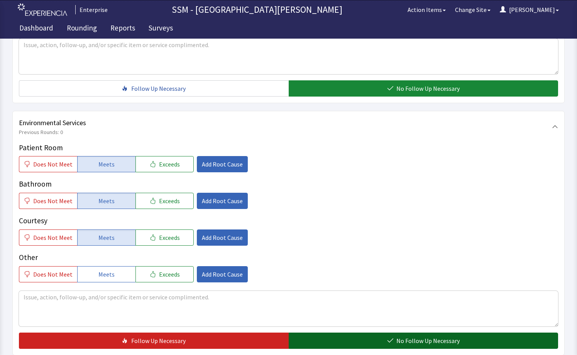
click at [380, 342] on button "No Follow Up Necessary" at bounding box center [424, 341] width 270 height 16
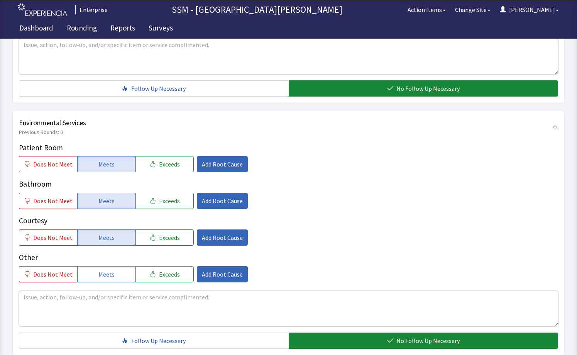
scroll to position [771, 0]
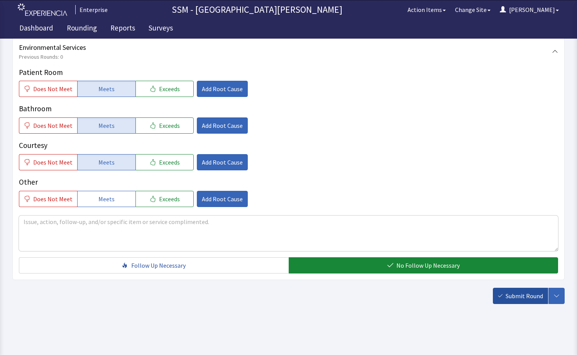
click at [517, 297] on span "Submit Round" at bounding box center [524, 295] width 37 height 9
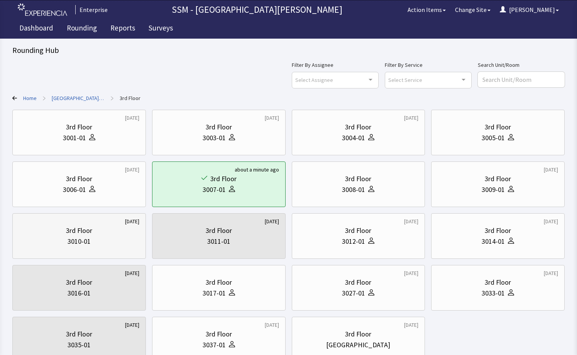
click at [92, 238] on div "3010-01" at bounding box center [79, 241] width 121 height 11
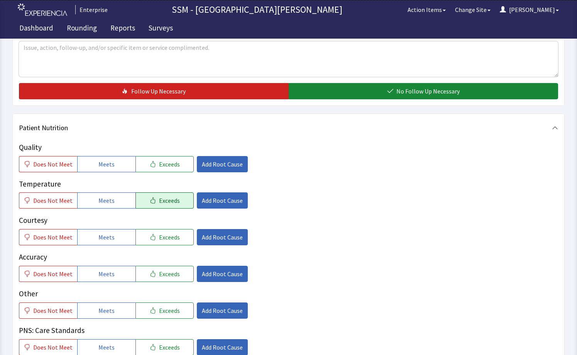
scroll to position [348, 0]
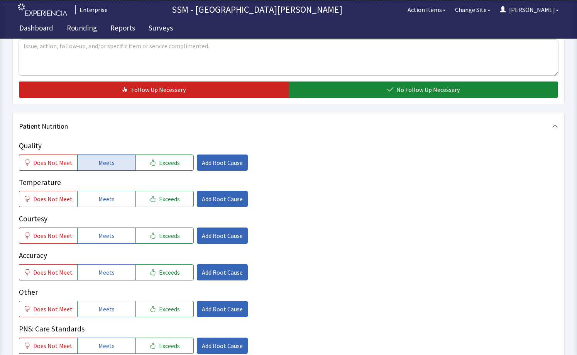
click at [104, 166] on span "Meets" at bounding box center [106, 162] width 16 height 9
click at [117, 198] on button "Meets" at bounding box center [106, 199] width 58 height 16
click at [117, 239] on button "Meets" at bounding box center [106, 236] width 58 height 16
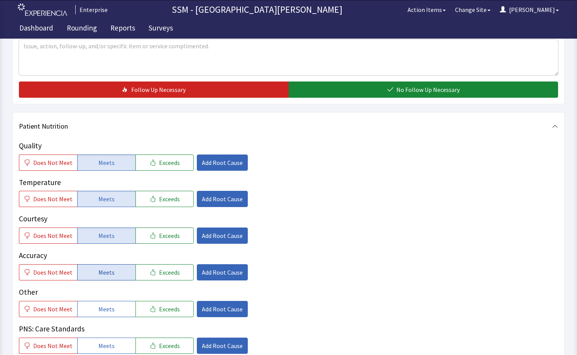
click at [105, 273] on span "Meets" at bounding box center [106, 272] width 16 height 9
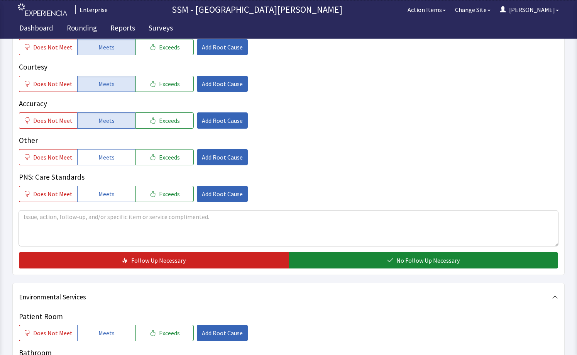
scroll to position [618, 0]
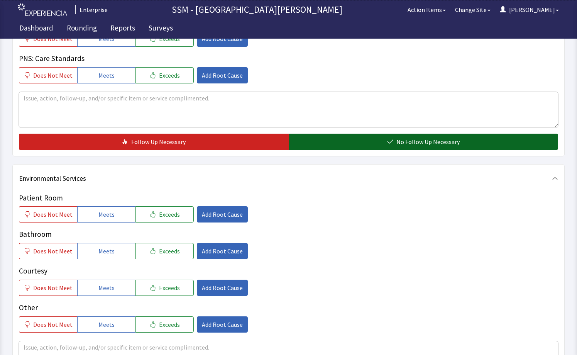
click at [403, 140] on span "No Follow Up Necessary" at bounding box center [428, 141] width 63 height 9
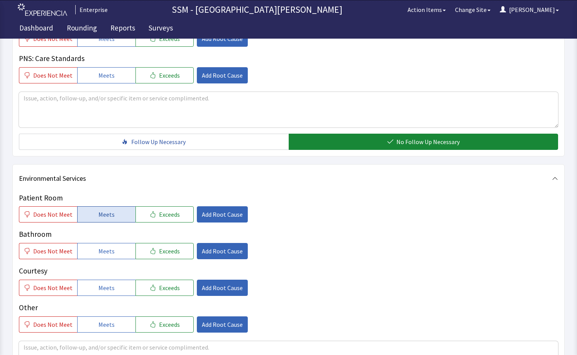
click at [102, 218] on span "Meets" at bounding box center [106, 214] width 16 height 9
click at [96, 256] on button "Meets" at bounding box center [106, 251] width 58 height 16
click at [105, 291] on span "Meets" at bounding box center [106, 287] width 16 height 9
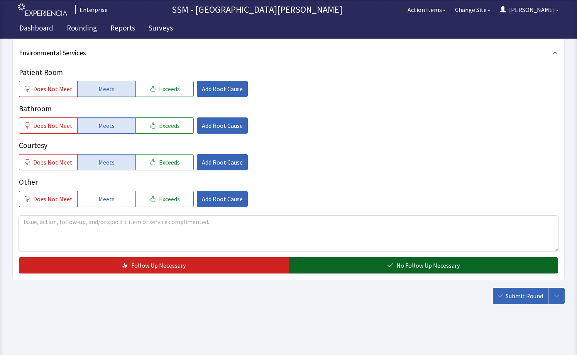
click at [389, 265] on icon "button" at bounding box center [390, 265] width 6 height 6
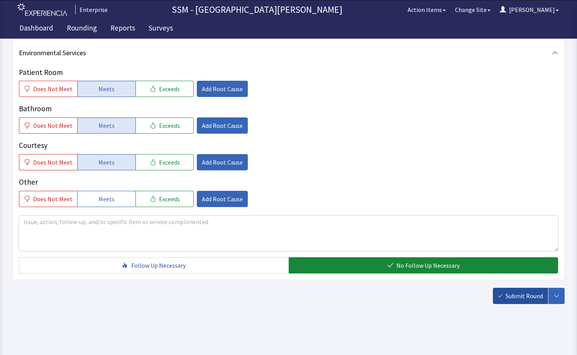
click at [526, 295] on span "Submit Round" at bounding box center [524, 295] width 37 height 9
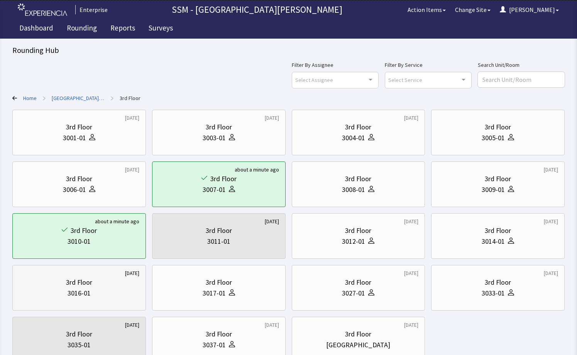
click at [123, 288] on div "3016-01" at bounding box center [79, 293] width 121 height 11
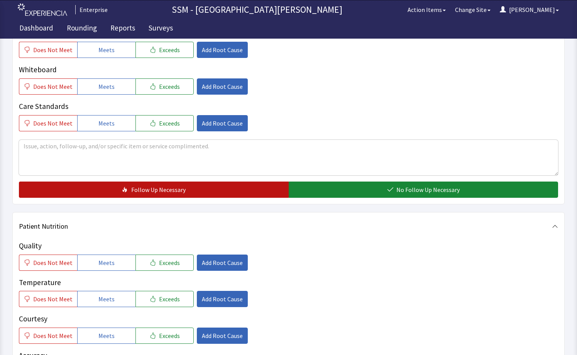
scroll to position [386, 0]
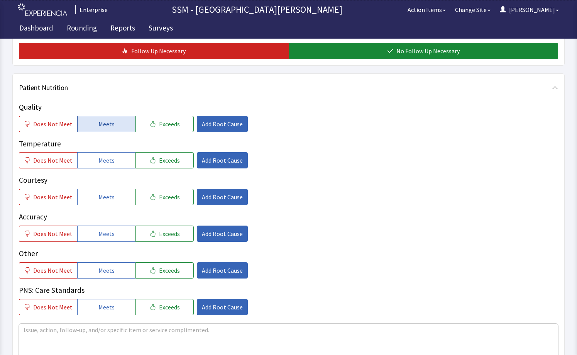
click at [105, 122] on span "Meets" at bounding box center [106, 123] width 16 height 9
click at [105, 160] on span "Meets" at bounding box center [106, 160] width 16 height 9
click at [105, 196] on span "Meets" at bounding box center [106, 196] width 16 height 9
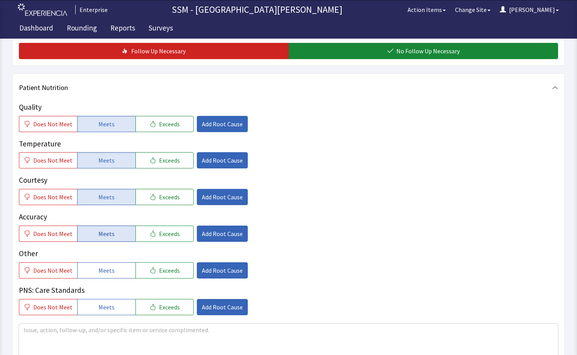
click at [112, 231] on button "Meets" at bounding box center [106, 234] width 58 height 16
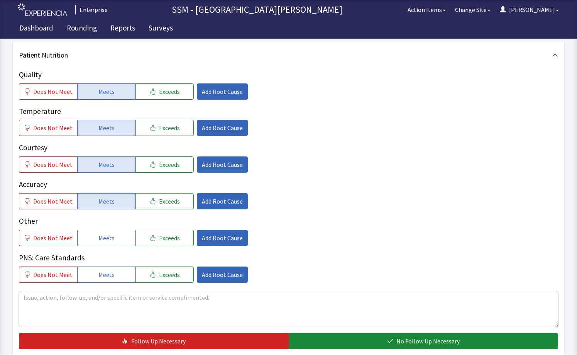
scroll to position [541, 0]
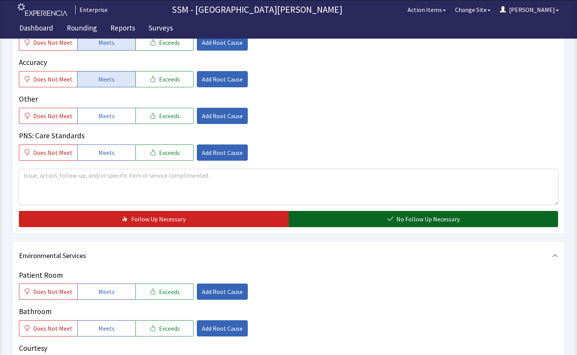
click at [342, 216] on button "No Follow Up Necessary" at bounding box center [424, 219] width 270 height 16
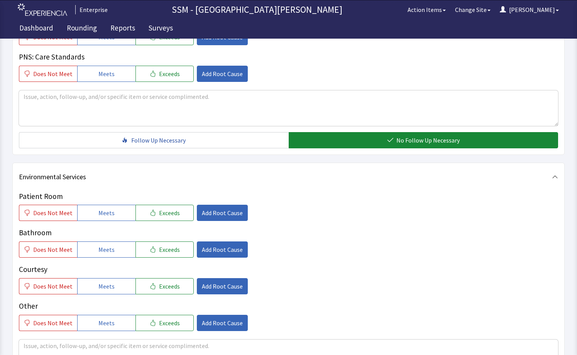
scroll to position [734, 0]
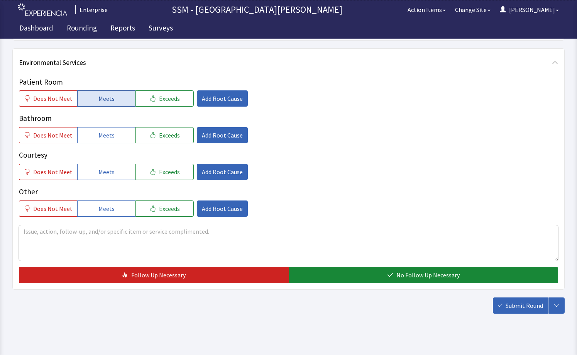
click at [107, 105] on button "Meets" at bounding box center [106, 98] width 58 height 16
click at [102, 131] on span "Meets" at bounding box center [106, 135] width 16 height 9
click at [95, 166] on button "Meets" at bounding box center [106, 172] width 58 height 16
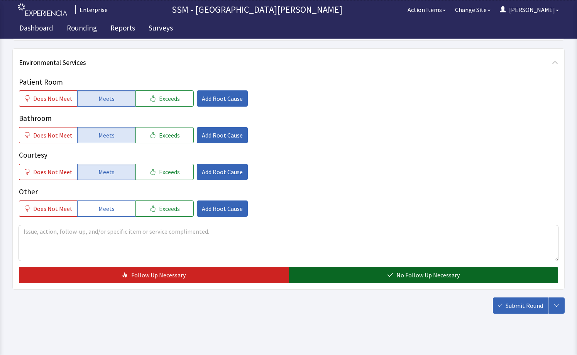
click at [338, 273] on button "No Follow Up Necessary" at bounding box center [424, 275] width 270 height 16
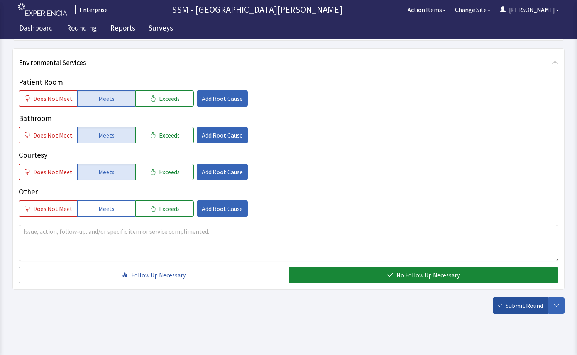
click at [521, 307] on span "Submit Round" at bounding box center [524, 305] width 37 height 9
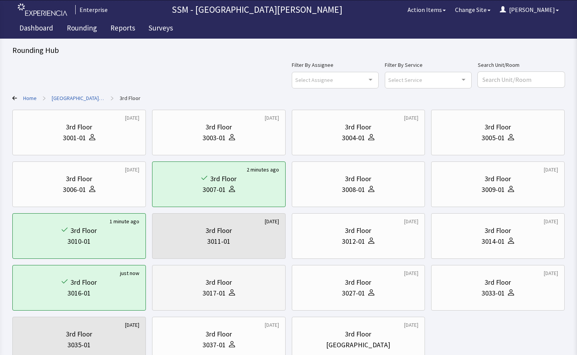
click at [215, 291] on div "3017-01" at bounding box center [214, 293] width 23 height 11
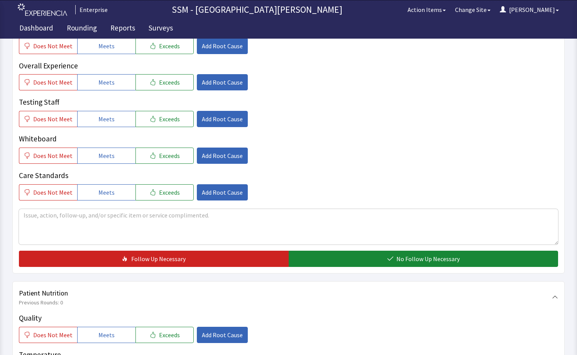
scroll to position [309, 0]
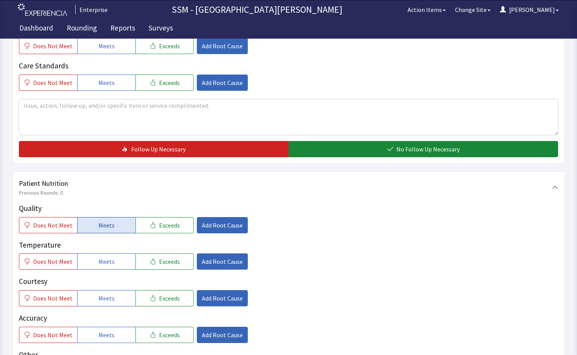
click at [101, 221] on span "Meets" at bounding box center [106, 225] width 16 height 9
click at [110, 259] on span "Meets" at bounding box center [106, 261] width 16 height 9
click at [129, 301] on button "Meets" at bounding box center [106, 298] width 58 height 16
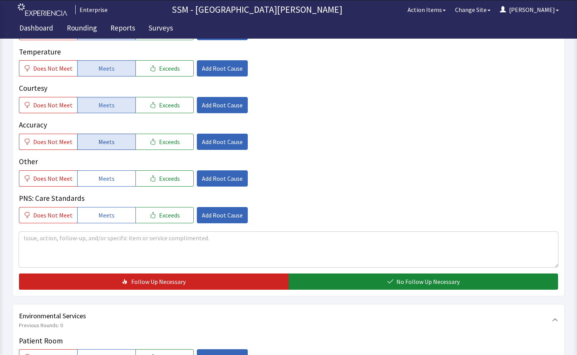
click at [90, 139] on button "Meets" at bounding box center [106, 142] width 58 height 16
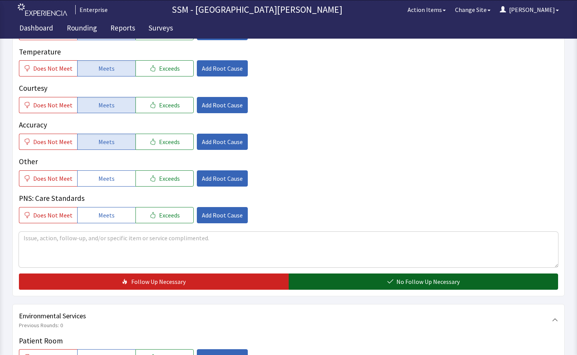
click at [361, 286] on button "No Follow Up Necessary" at bounding box center [424, 281] width 270 height 16
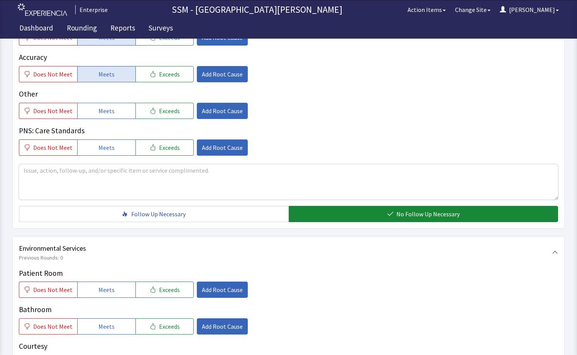
scroll to position [657, 0]
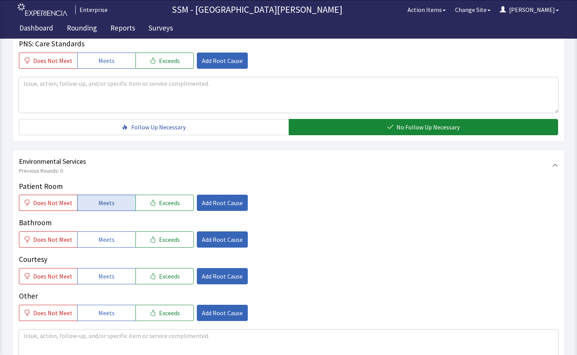
click at [101, 201] on span "Meets" at bounding box center [106, 202] width 16 height 9
click at [108, 238] on span "Meets" at bounding box center [106, 239] width 16 height 9
click at [110, 273] on span "Meets" at bounding box center [106, 276] width 16 height 9
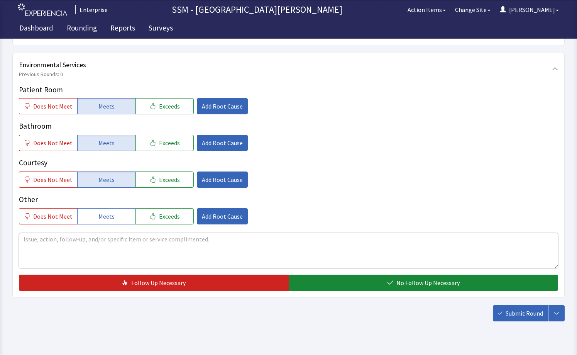
scroll to position [771, 0]
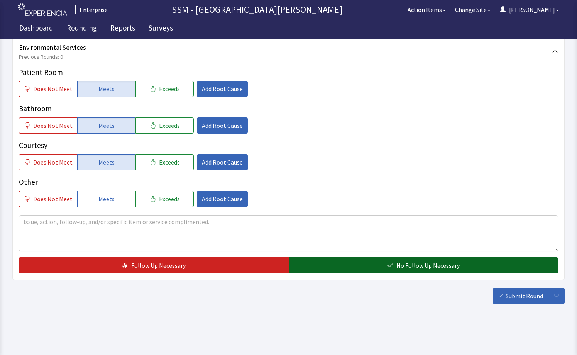
click at [365, 267] on button "No Follow Up Necessary" at bounding box center [424, 265] width 270 height 16
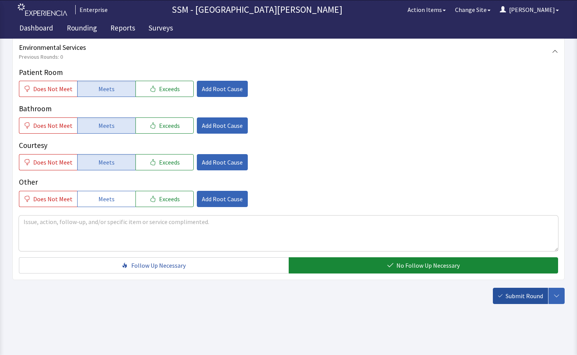
click at [510, 299] on span "Submit Round" at bounding box center [524, 295] width 37 height 9
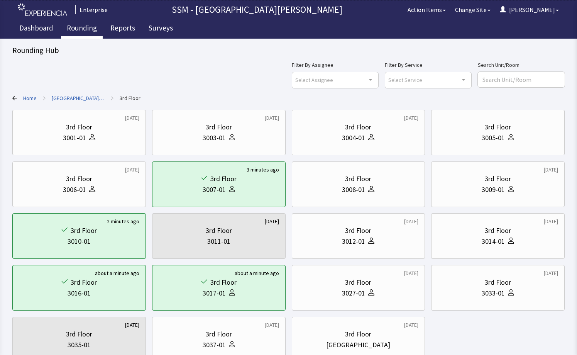
click at [84, 28] on link "Rounding" at bounding box center [82, 28] width 42 height 19
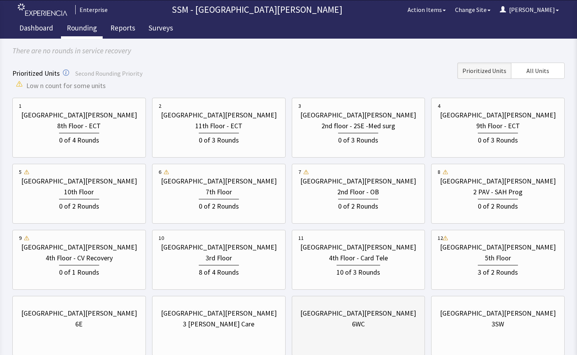
scroll to position [118, 0]
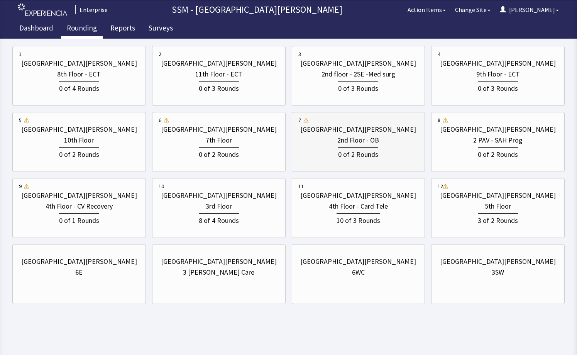
click at [351, 165] on div "[GEOGRAPHIC_DATA][PERSON_NAME] 2nd Floor - OB 0 of 2 Rounds" at bounding box center [359, 141] width 121 height 51
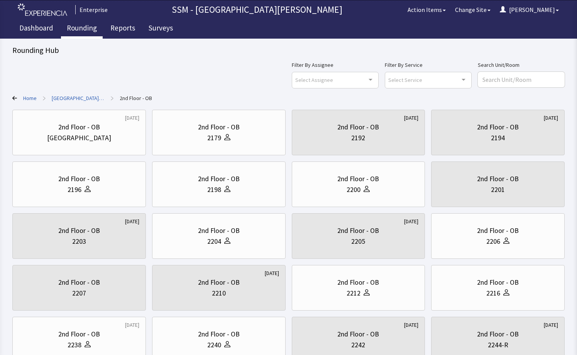
click at [249, 79] on div "Filter By Assignee Select Assignee Clear Selection [PERSON_NAME] [PERSON_NAME] …" at bounding box center [288, 74] width 553 height 28
click at [190, 335] on div "2nd Floor - OB" at bounding box center [219, 334] width 121 height 11
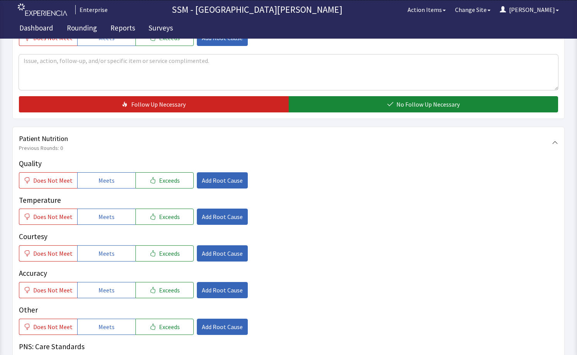
scroll to position [425, 0]
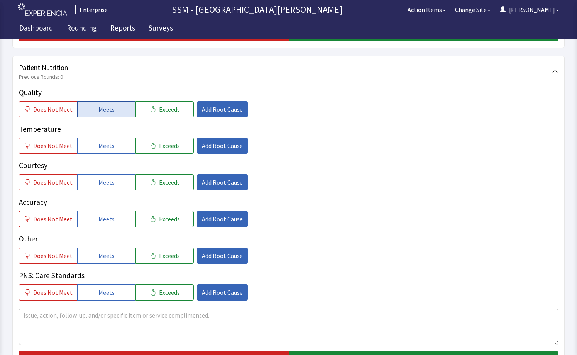
click at [93, 115] on button "Meets" at bounding box center [106, 109] width 58 height 16
click at [106, 160] on p "Courtesy" at bounding box center [289, 165] width 540 height 11
click at [110, 183] on span "Meets" at bounding box center [106, 182] width 16 height 9
click at [102, 144] on span "Meets" at bounding box center [106, 145] width 16 height 9
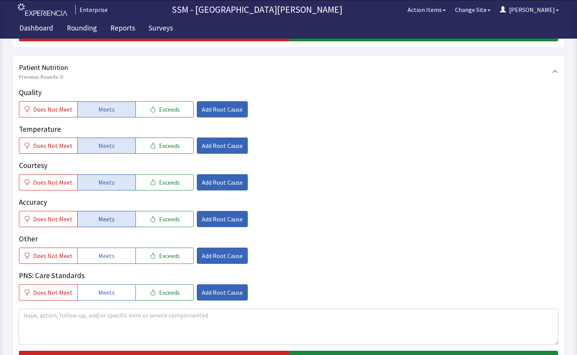
click at [108, 225] on button "Meets" at bounding box center [106, 219] width 58 height 16
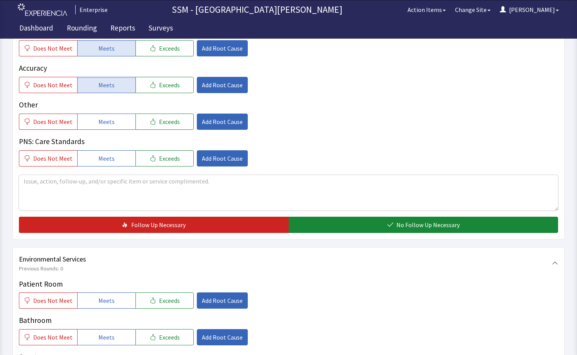
scroll to position [618, 0]
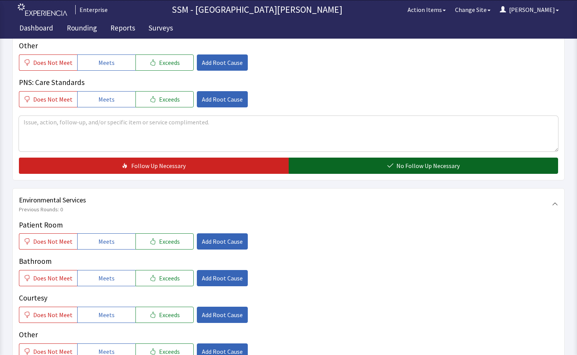
click at [358, 166] on button "No Follow Up Necessary" at bounding box center [424, 166] width 270 height 16
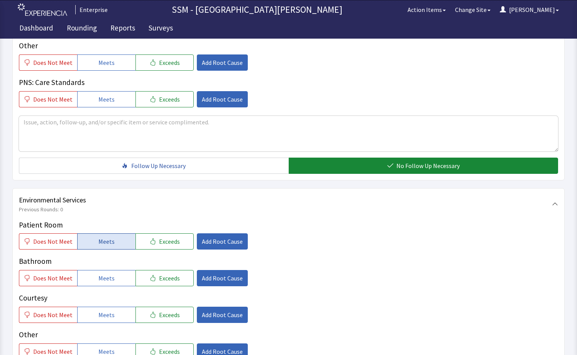
click at [111, 237] on button "Meets" at bounding box center [106, 241] width 58 height 16
click at [103, 274] on span "Meets" at bounding box center [106, 277] width 16 height 9
click at [111, 317] on button "Meets" at bounding box center [106, 315] width 58 height 16
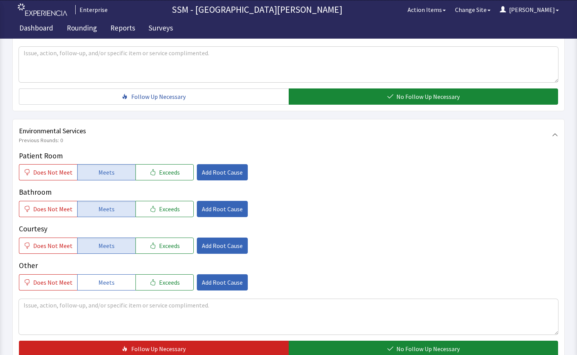
scroll to position [771, 0]
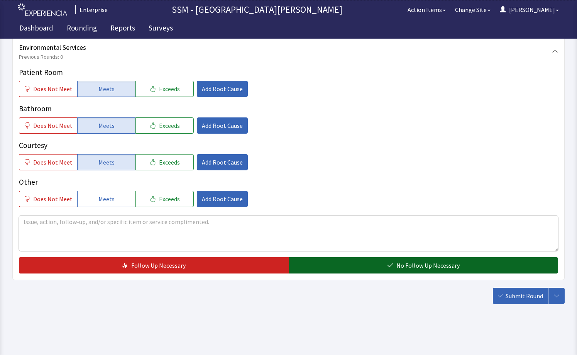
click at [487, 264] on button "No Follow Up Necessary" at bounding box center [424, 265] width 270 height 16
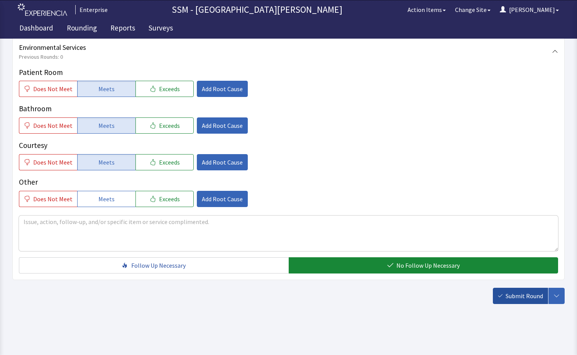
click at [516, 297] on span "Submit Round" at bounding box center [524, 295] width 37 height 9
